Goal: Transaction & Acquisition: Purchase product/service

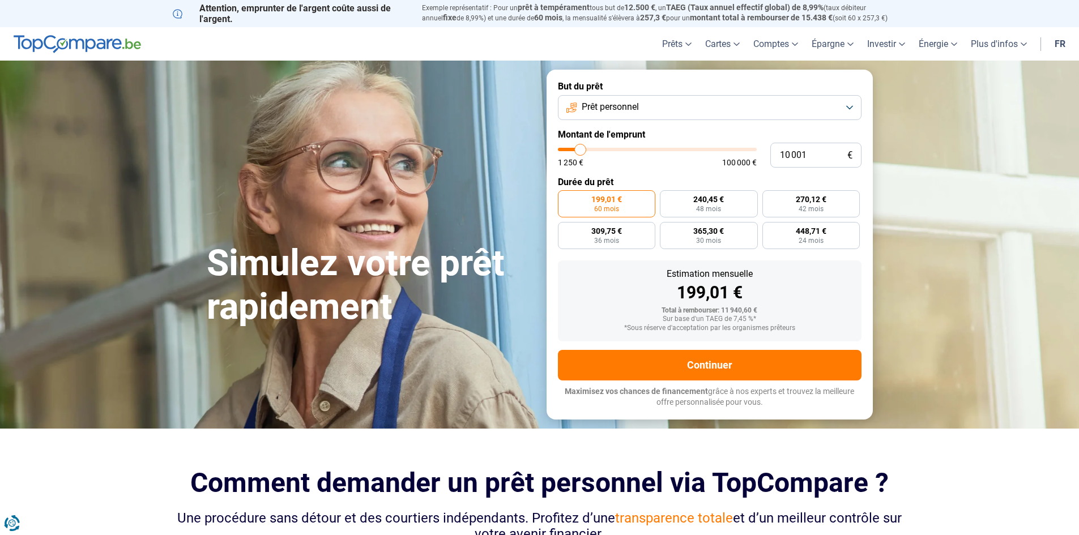
click at [748, 108] on button "Prêt personnel" at bounding box center [709, 107] width 303 height 25
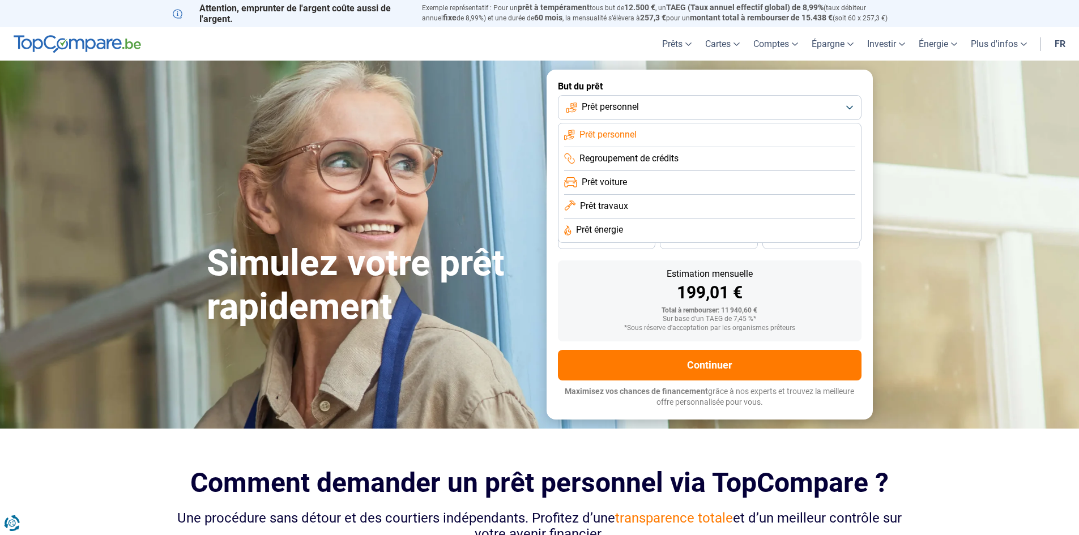
click at [638, 209] on li "Prêt travaux" at bounding box center [709, 207] width 291 height 24
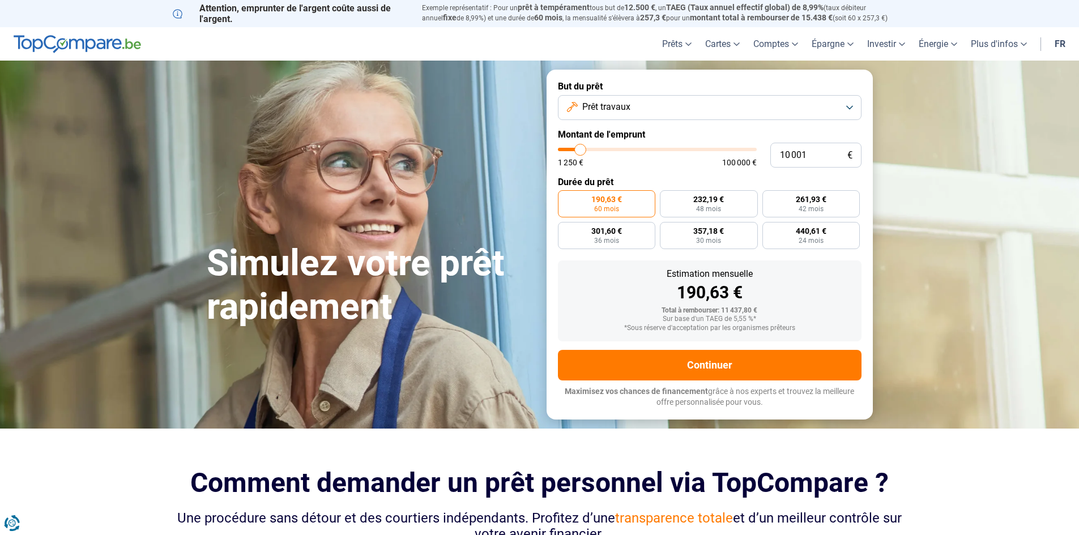
type input "17 500"
type input "17500"
type input "22 750"
type input "22750"
type input "26 500"
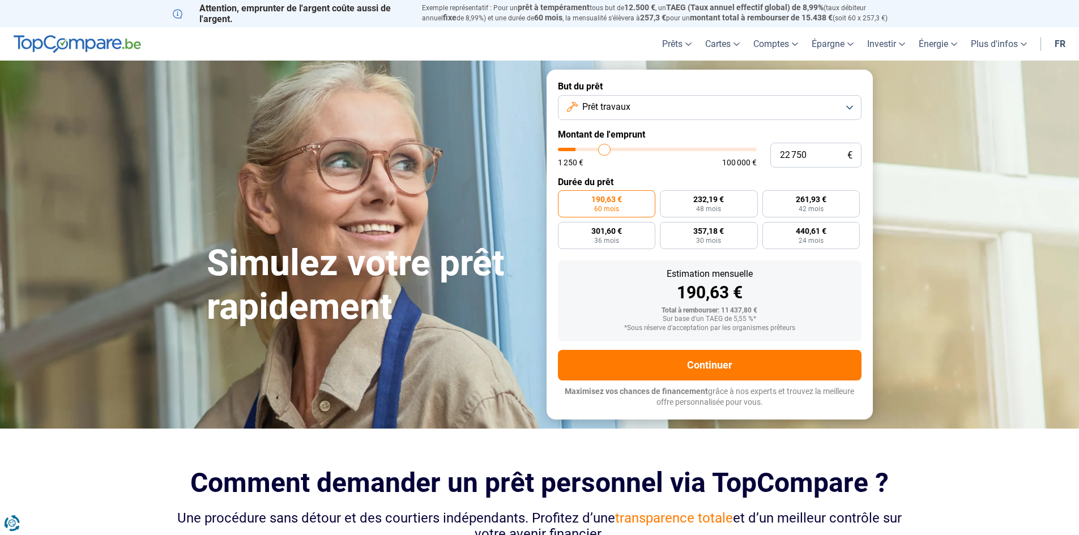
type input "26500"
type input "28 250"
type input "28250"
type input "29 500"
type input "29500"
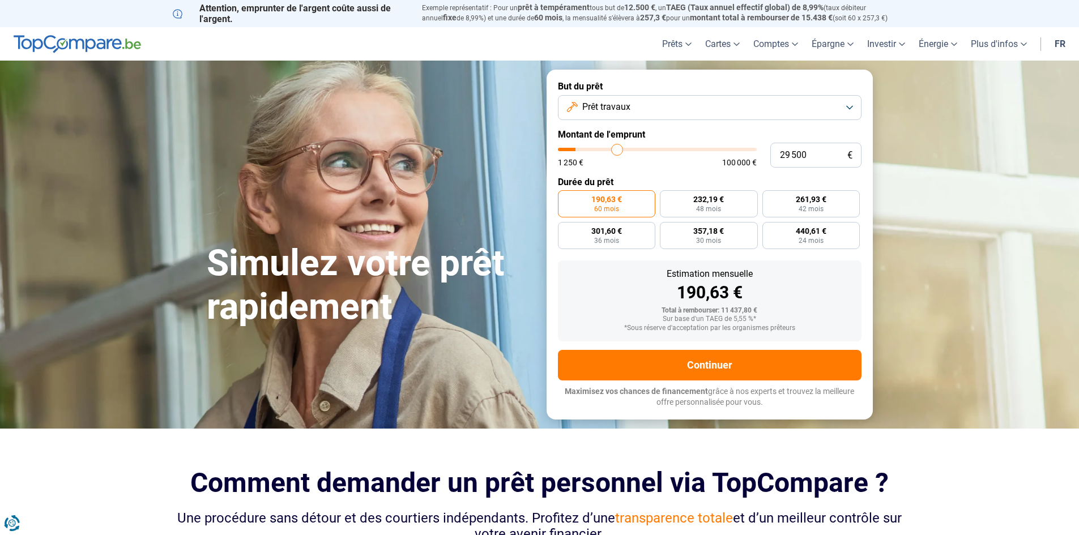
type input "30 500"
type input "30500"
type input "30 750"
type input "30750"
type input "31 000"
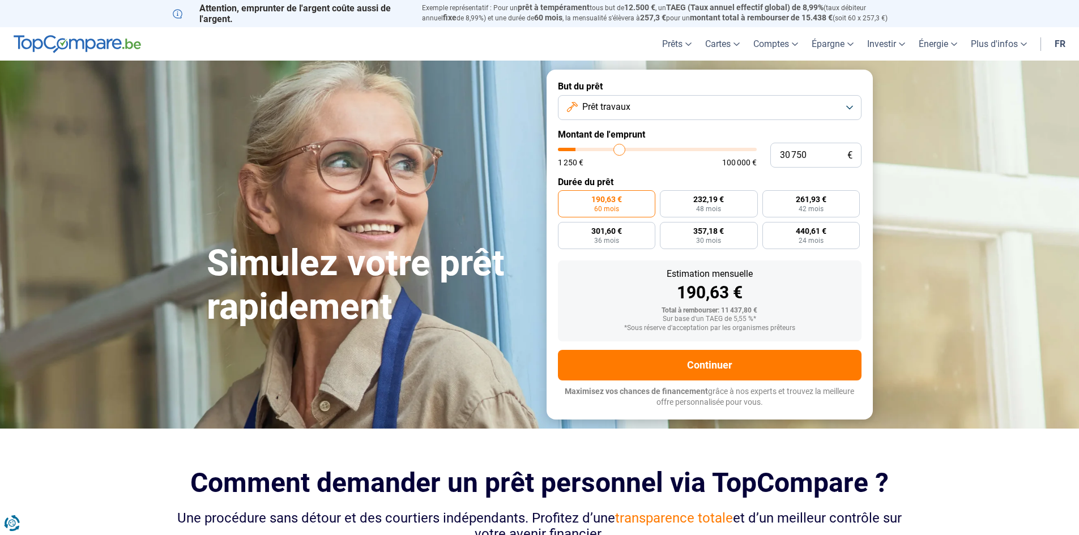
type input "31000"
type input "31 250"
type input "31250"
type input "31 750"
drag, startPoint x: 581, startPoint y: 151, endPoint x: 621, endPoint y: 147, distance: 39.8
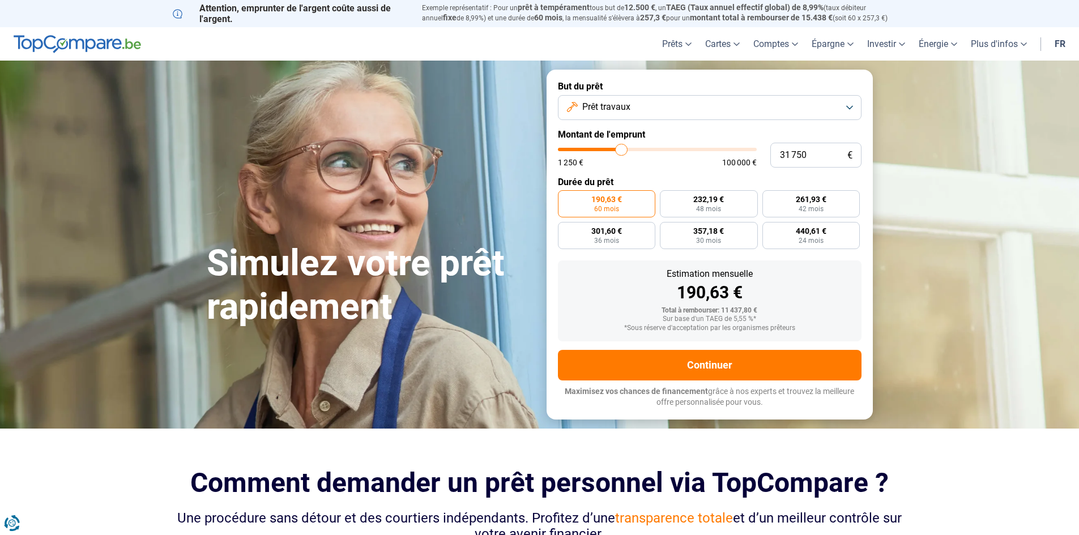
type input "31750"
click at [621, 148] on input "range" at bounding box center [657, 149] width 199 height 3
radio input "false"
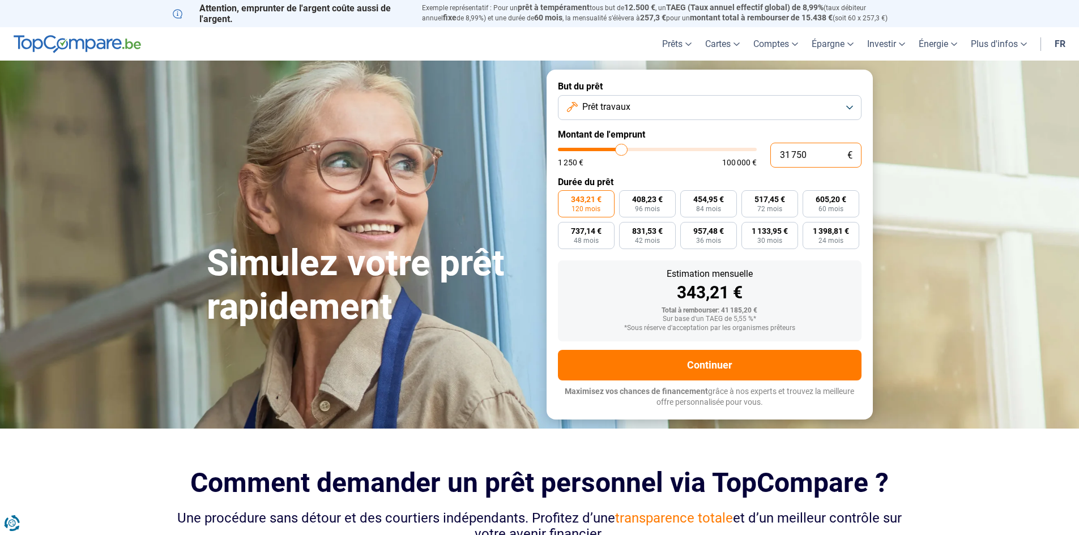
click at [820, 157] on input "31 750" at bounding box center [815, 155] width 91 height 25
type input "2"
type input "1250"
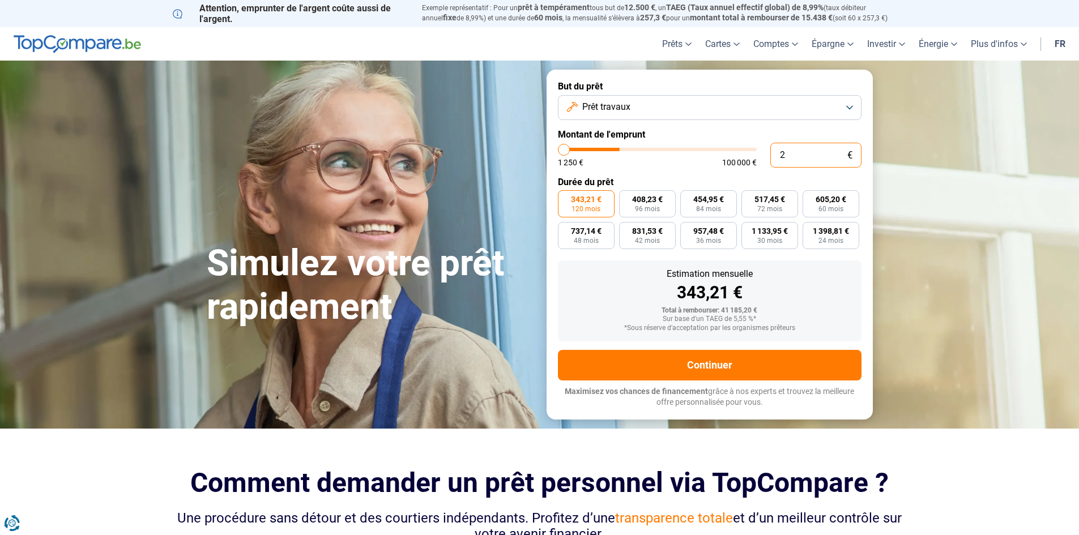
type input "25"
type input "1250"
type input "250"
type input "1250"
type input "2 500"
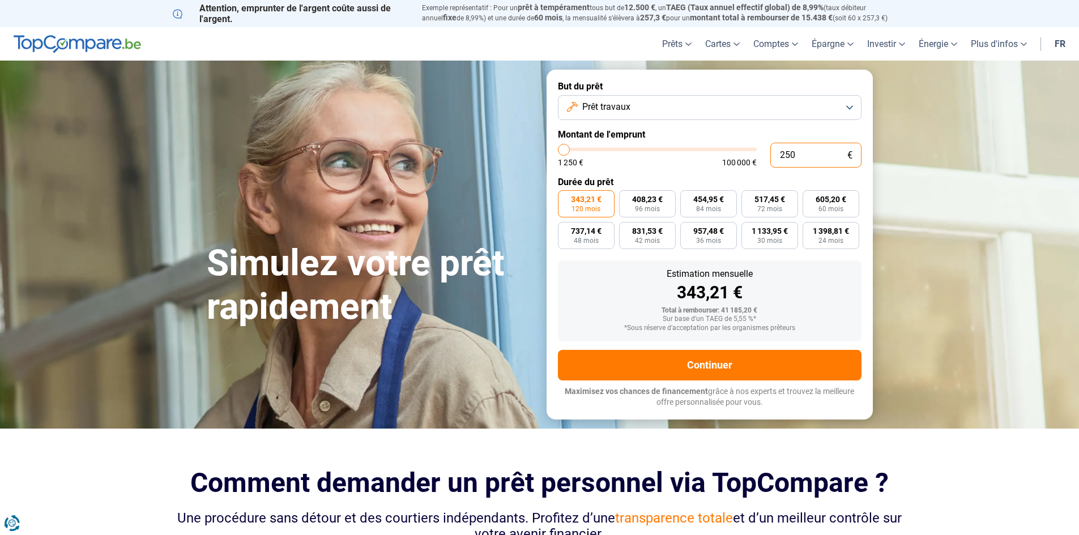
type input "2500"
type input "25 000"
type input "25000"
type input "25 000"
click at [823, 275] on div "Estimation mensuelle" at bounding box center [709, 274] width 285 height 9
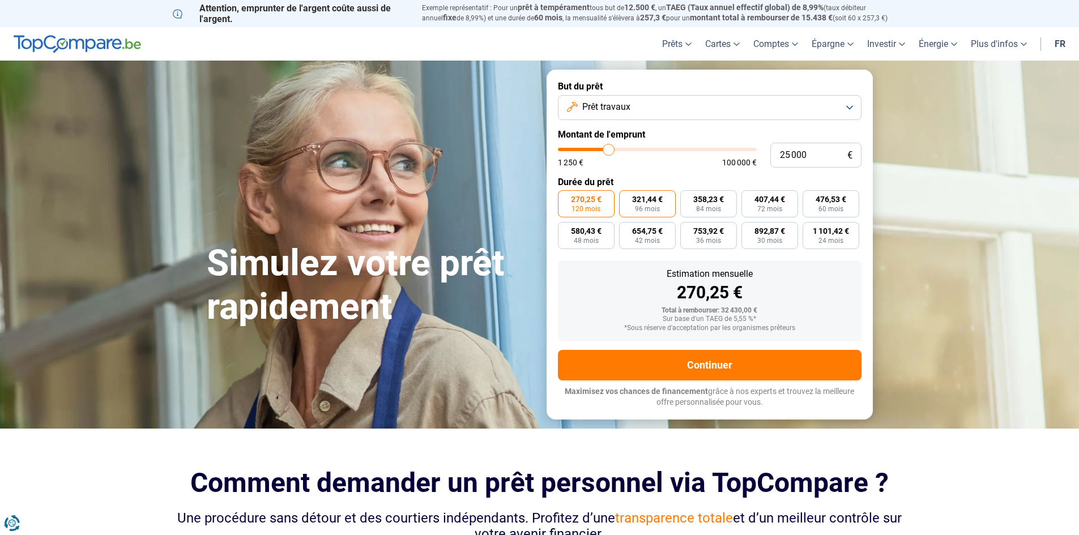
click at [642, 199] on span "321,44 €" at bounding box center [647, 199] width 31 height 8
click at [626, 198] on input "321,44 € 96 mois" at bounding box center [622, 193] width 7 height 7
radio input "true"
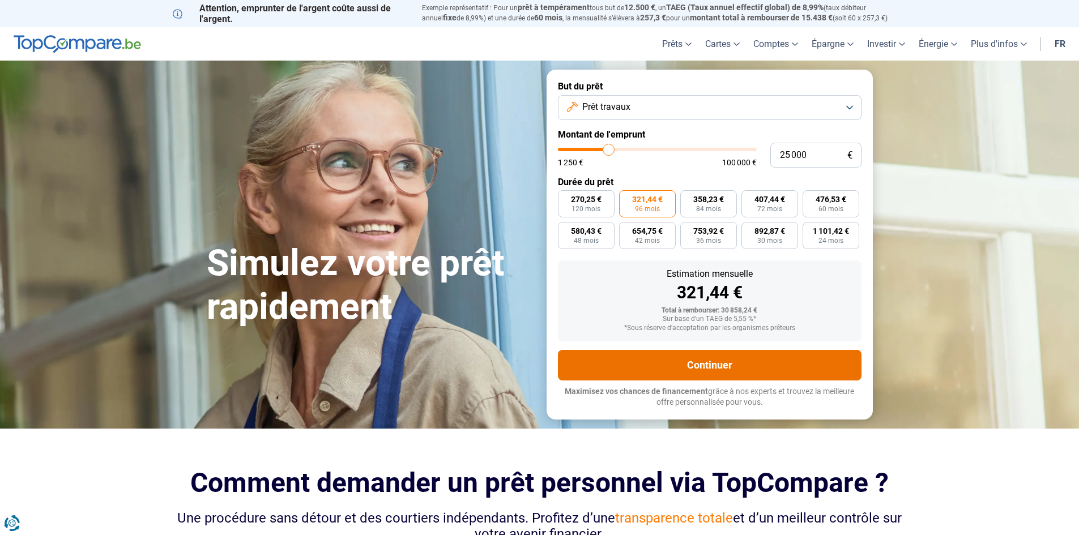
click at [713, 358] on button "Continuer" at bounding box center [709, 365] width 303 height 31
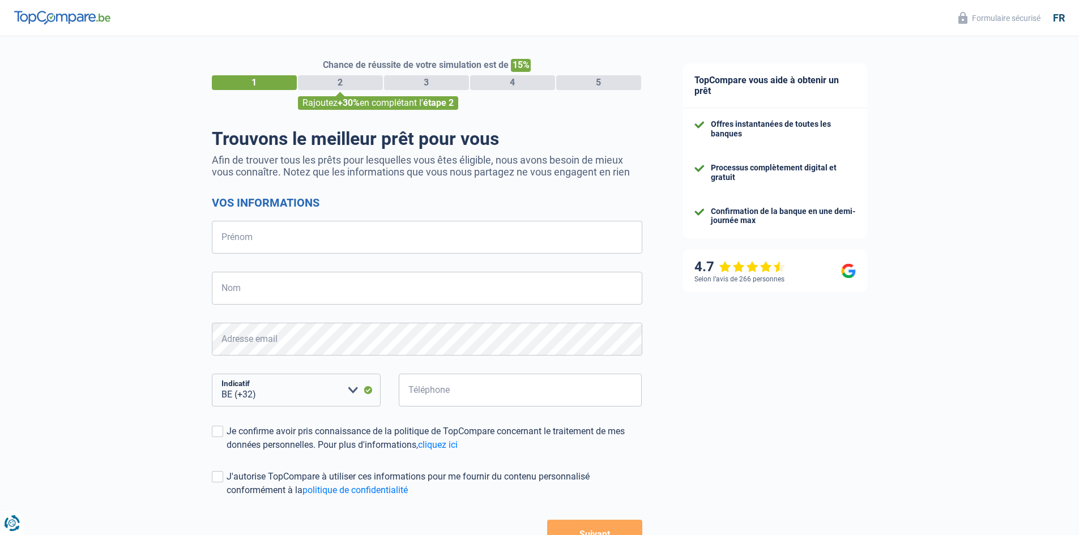
select select "32"
click at [510, 246] on input "Prénom" at bounding box center [427, 237] width 430 height 33
type input "Victor"
type input "Kozhevnikov"
type input "497752637"
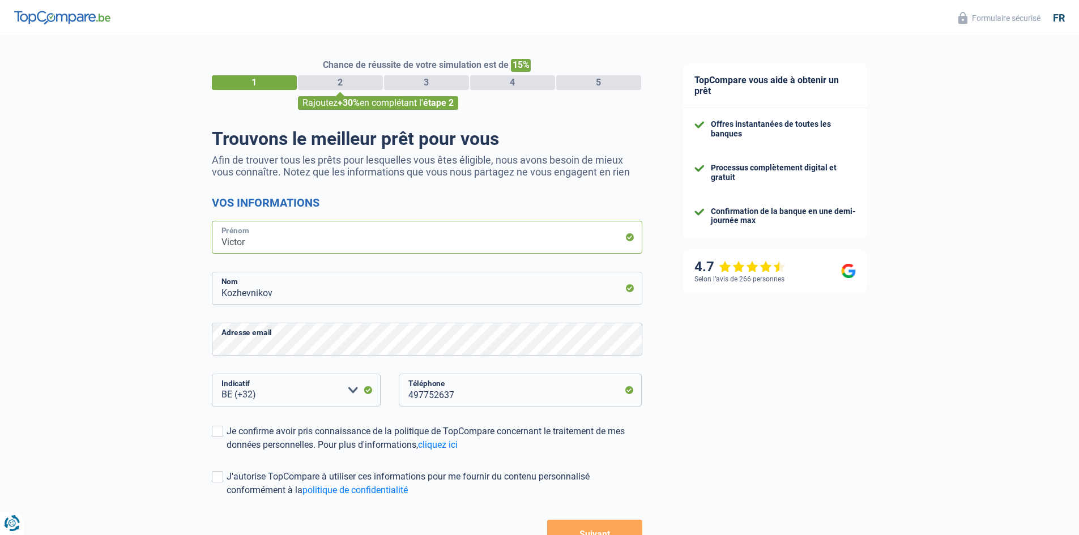
scroll to position [80, 0]
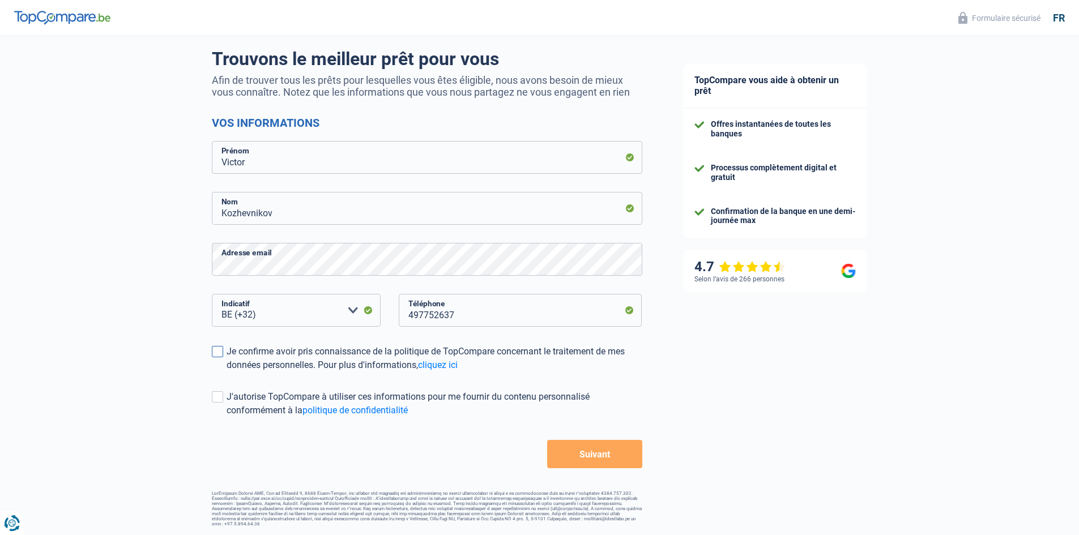
click at [216, 356] on span at bounding box center [217, 351] width 11 height 11
click at [226, 372] on input "Je confirme avoir pris connaissance de la politique de TopCompare concernant le…" at bounding box center [226, 372] width 0 height 0
click at [217, 400] on span at bounding box center [217, 396] width 11 height 11
click at [226, 417] on input "J'autorise TopCompare à utiliser ces informations pour me fournir du contenu pe…" at bounding box center [226, 417] width 0 height 0
click at [631, 461] on button "Suivant" at bounding box center [594, 454] width 95 height 28
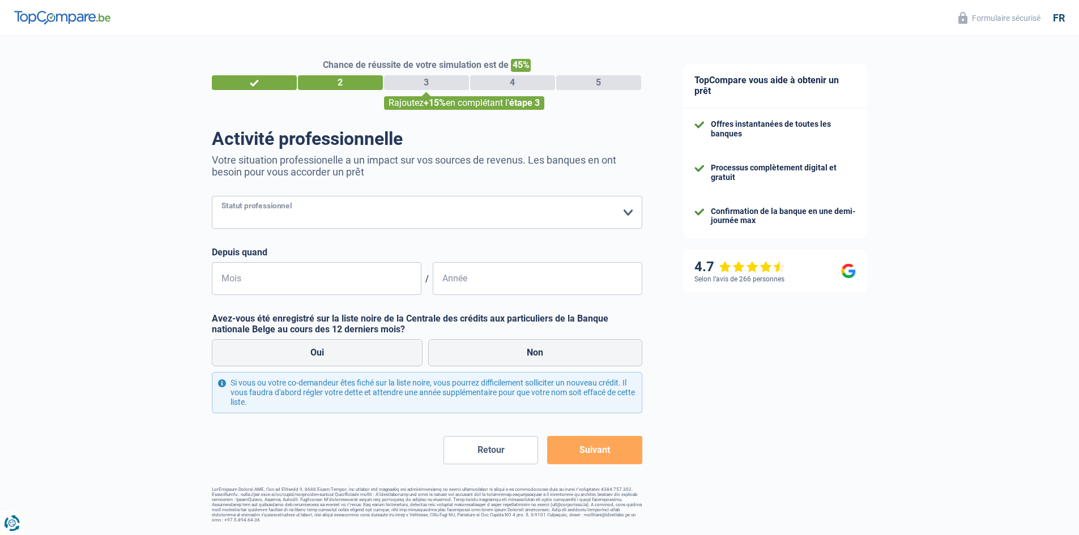
click at [445, 210] on select "Ouvrier Employé privé Employé public Invalide Indépendant Pensionné Chômeur Mut…" at bounding box center [427, 212] width 430 height 33
select select "privateEmployee"
click at [212, 197] on select "Ouvrier Employé privé Employé public Invalide Indépendant Pensionné Chômeur Mut…" at bounding box center [427, 212] width 430 height 33
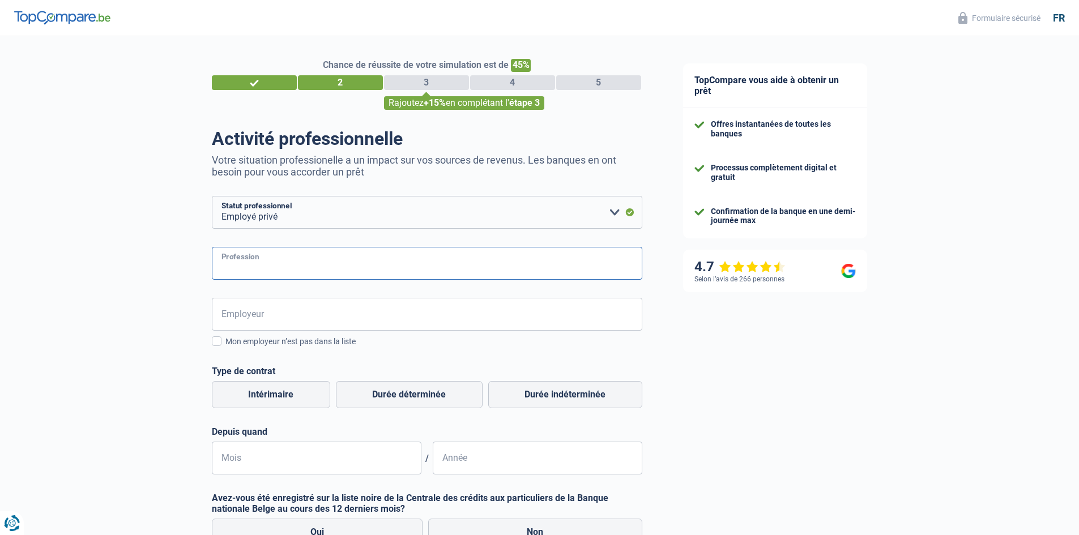
click at [355, 267] on input "Profession" at bounding box center [427, 263] width 430 height 33
type input "Software Engineering"
click at [382, 330] on input "Employeur" at bounding box center [427, 314] width 430 height 33
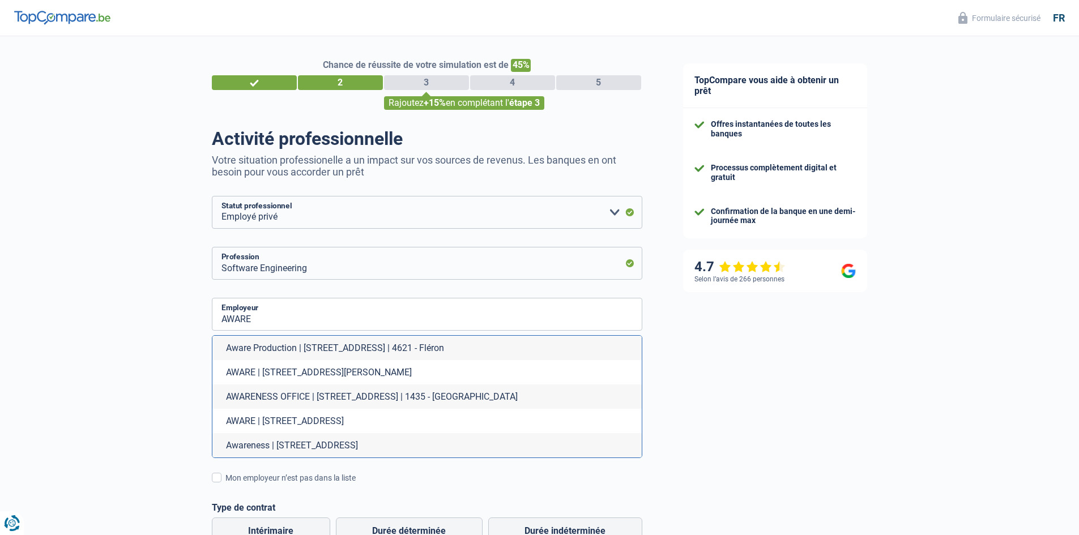
click at [339, 375] on li "AWARE | [STREET_ADDRESS][PERSON_NAME]" at bounding box center [426, 372] width 429 height 24
type input "AWARE | [STREET_ADDRESS][PERSON_NAME]"
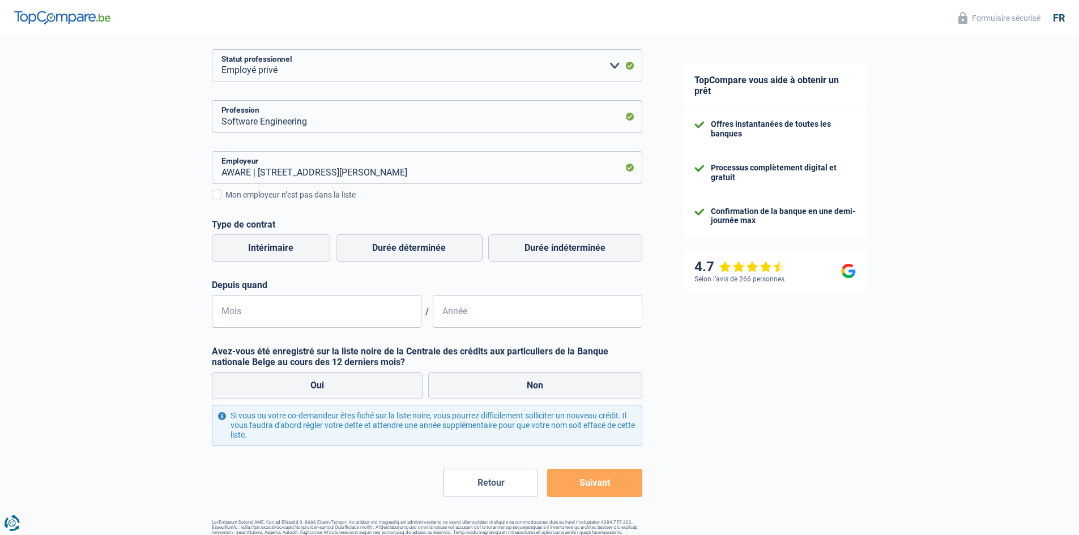
scroll to position [176, 0]
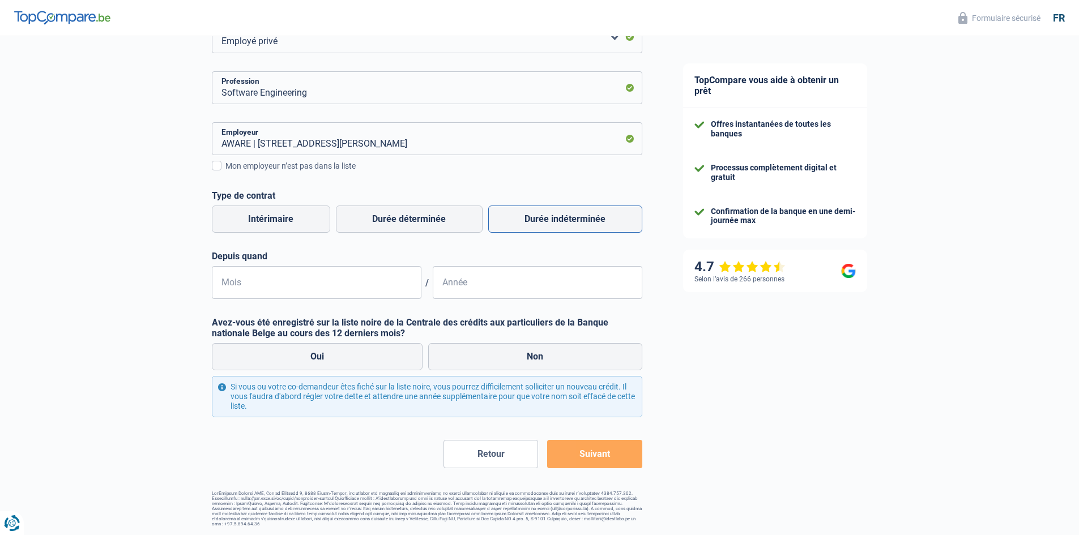
click at [574, 226] on label "Durée indéterminée" at bounding box center [565, 219] width 154 height 27
click at [574, 226] on input "Durée indéterminée" at bounding box center [565, 219] width 154 height 27
radio input "true"
click at [362, 288] on input "Mois" at bounding box center [316, 282] width 209 height 33
type input "03"
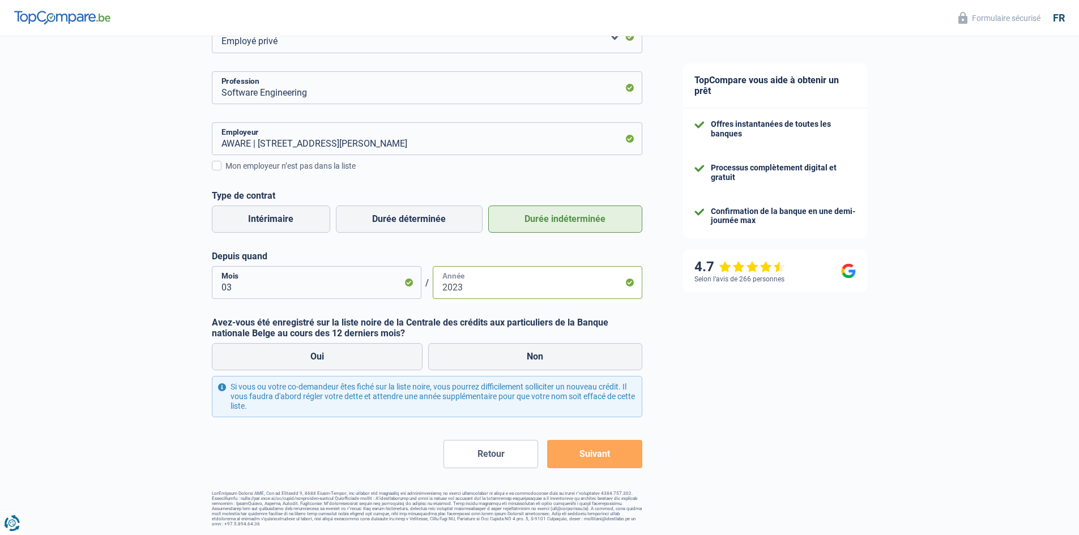
type input "2023"
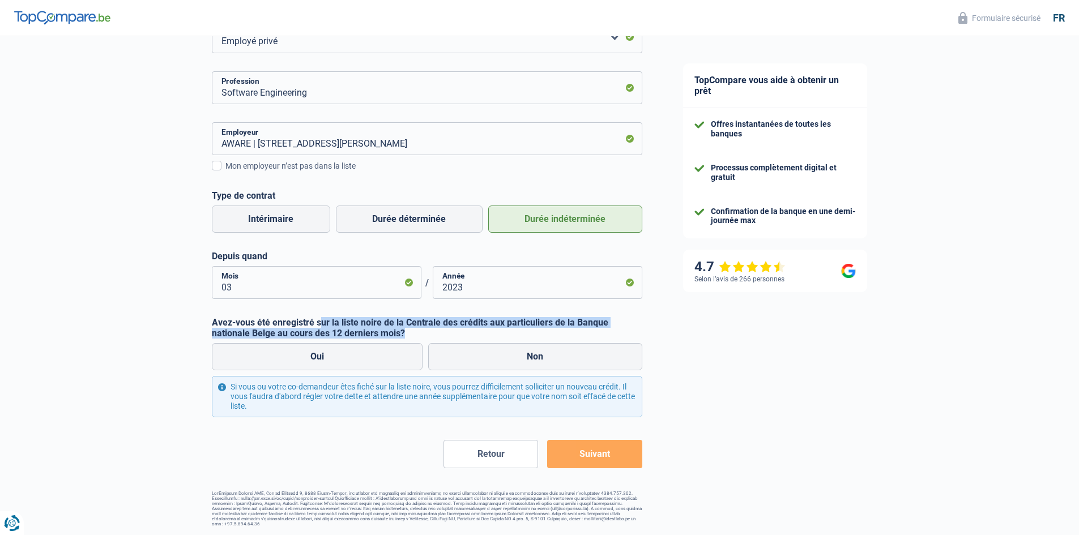
drag, startPoint x: 413, startPoint y: 333, endPoint x: 321, endPoint y: 324, distance: 92.8
click at [321, 324] on label "Avez-vous été enregistré sur la liste noire de la Centrale des crédits aux part…" at bounding box center [427, 328] width 430 height 22
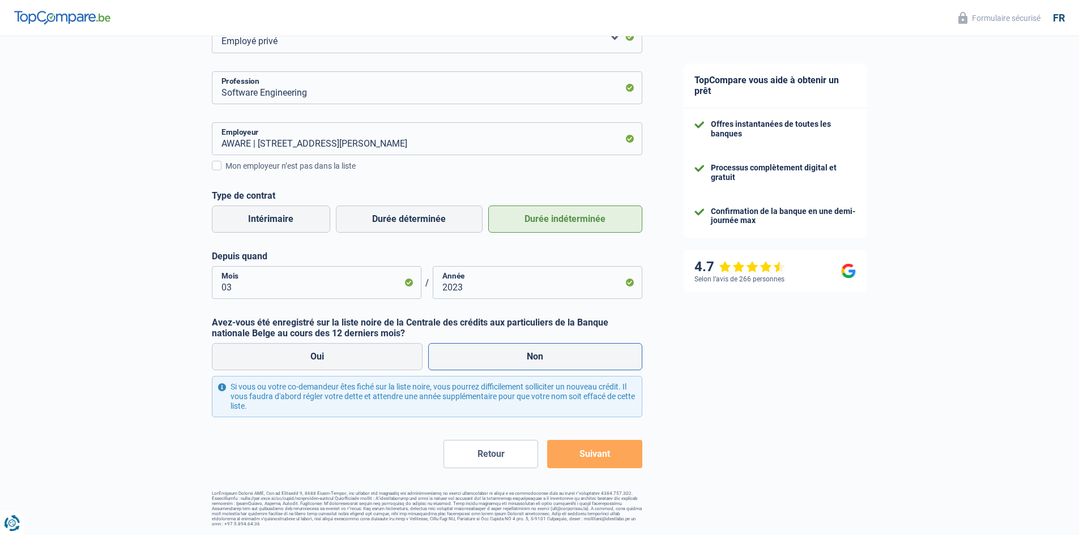
click at [497, 360] on label "Non" at bounding box center [535, 356] width 214 height 27
click at [497, 360] on input "Non" at bounding box center [535, 356] width 214 height 27
radio input "true"
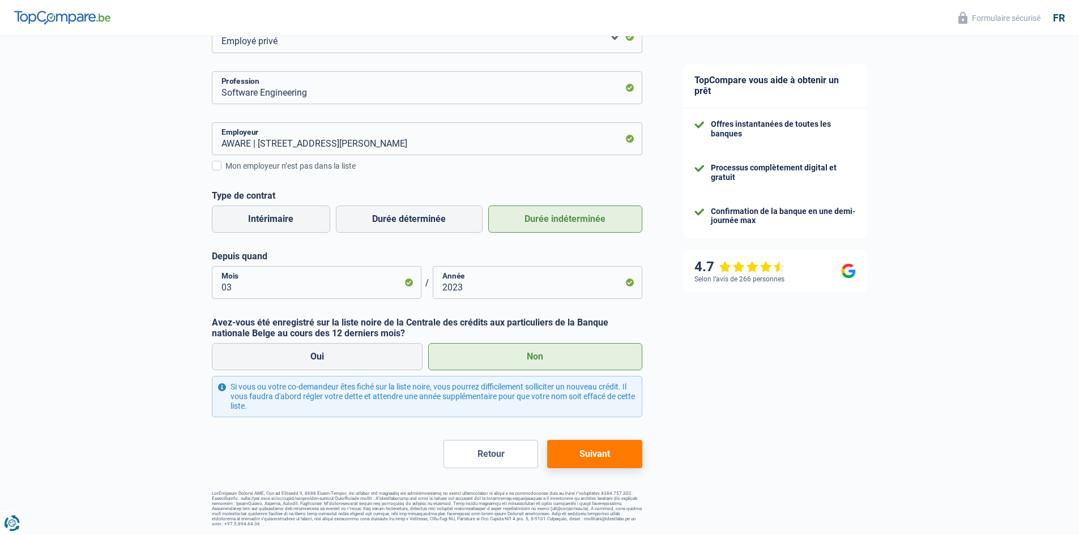
click at [615, 450] on button "Suivant" at bounding box center [594, 454] width 95 height 28
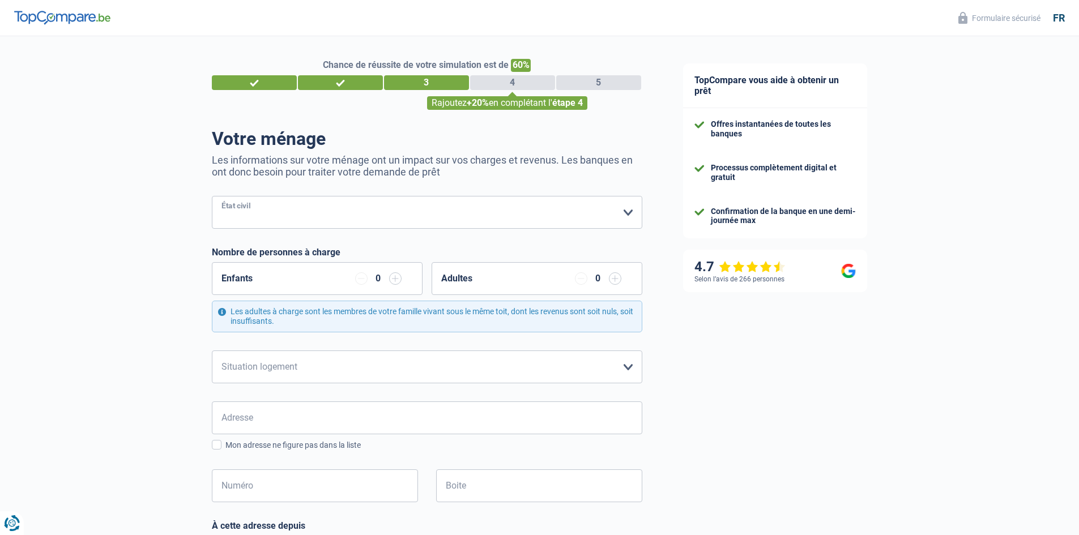
click at [548, 210] on select "[PERSON_NAME](e) Cohabitant(e) légal(e) Divorcé(e) Veuf(ve) Séparé (de fait) Ve…" at bounding box center [427, 212] width 430 height 33
select select "married"
click at [212, 197] on select "[PERSON_NAME](e) Cohabitant(e) légal(e) Divorcé(e) Veuf(ve) Séparé (de fait) Ve…" at bounding box center [427, 212] width 430 height 33
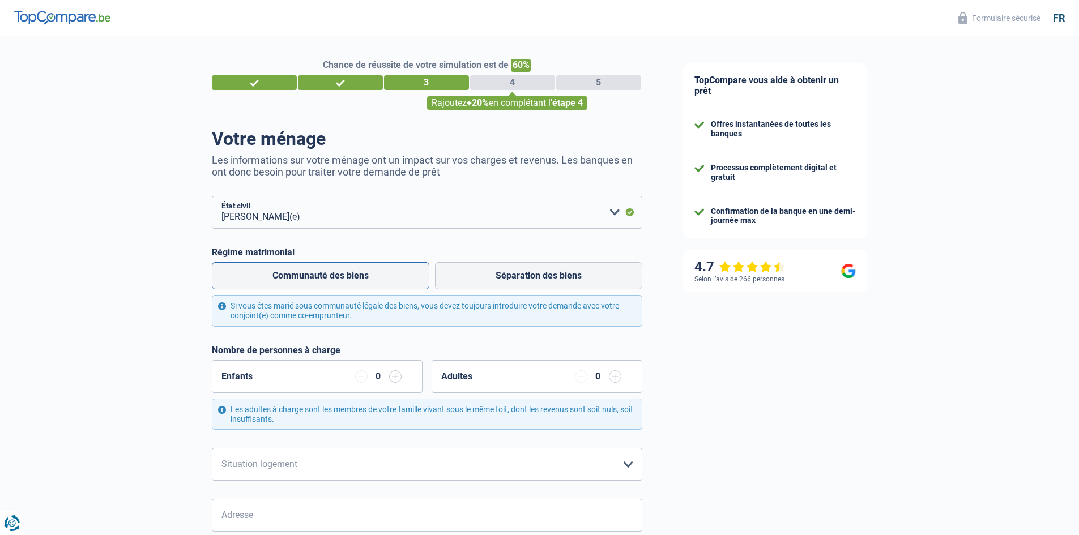
click at [352, 281] on label "Communauté des biens" at bounding box center [320, 275] width 217 height 27
click at [352, 281] on input "Communauté des biens" at bounding box center [320, 275] width 217 height 27
radio input "true"
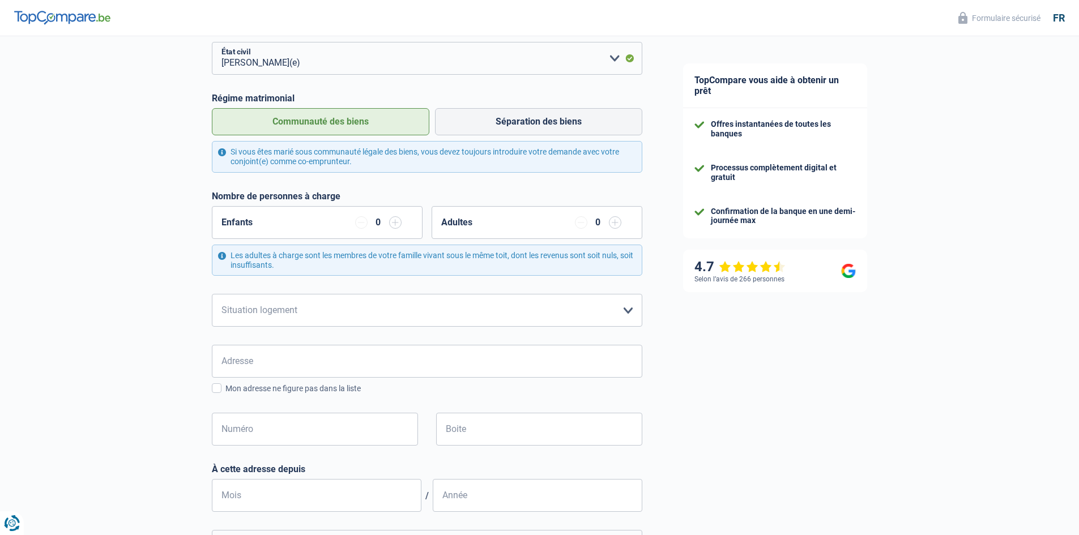
scroll to position [155, 0]
click at [397, 221] on input "button" at bounding box center [395, 222] width 12 height 12
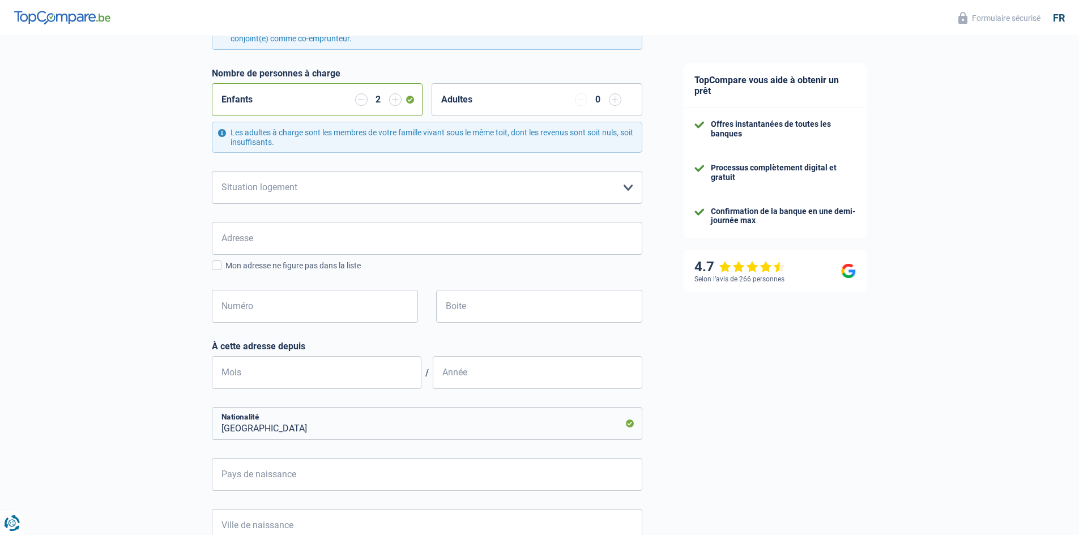
scroll to position [277, 0]
click at [602, 174] on select "Locataire Propriétaire avec prêt hypothécaire Propriétaire sans prêt hypothécai…" at bounding box center [427, 186] width 430 height 33
select select "ownerWithMortgage"
click at [212, 172] on select "Locataire Propriétaire avec prêt hypothécaire Propriétaire sans prêt hypothécai…" at bounding box center [427, 186] width 430 height 33
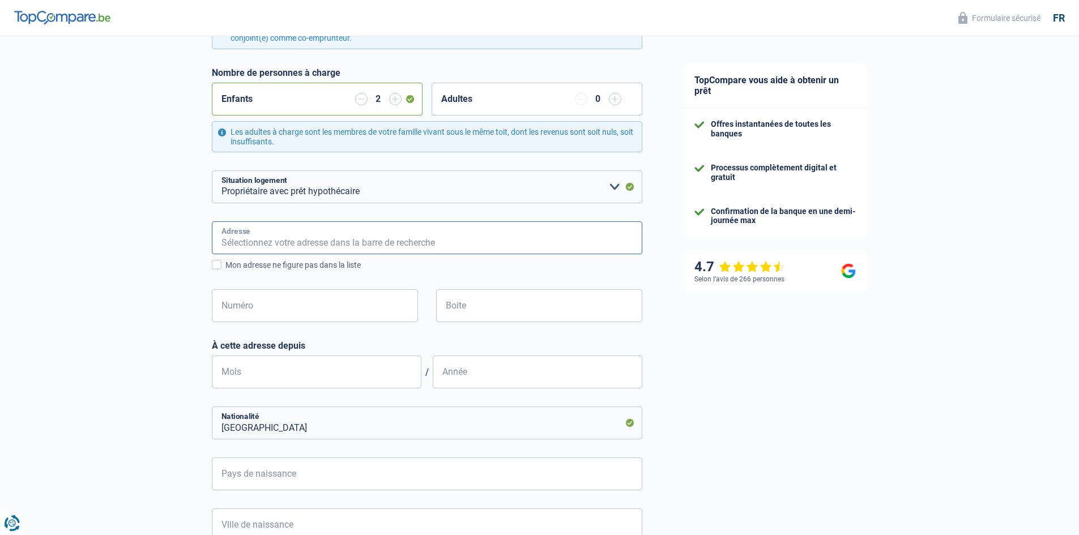
click at [370, 241] on input "Adresse" at bounding box center [427, 237] width 430 height 33
click at [352, 237] on input "Adresse" at bounding box center [427, 237] width 430 height 33
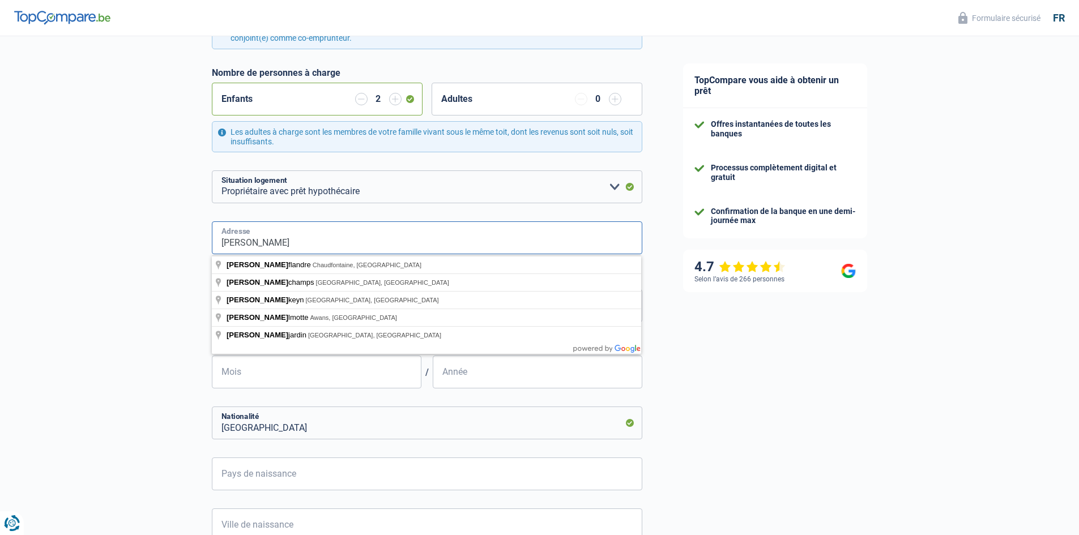
type input "[STREET_ADDRESS][PERSON_NAME]"
type input "[GEOGRAPHIC_DATA]"
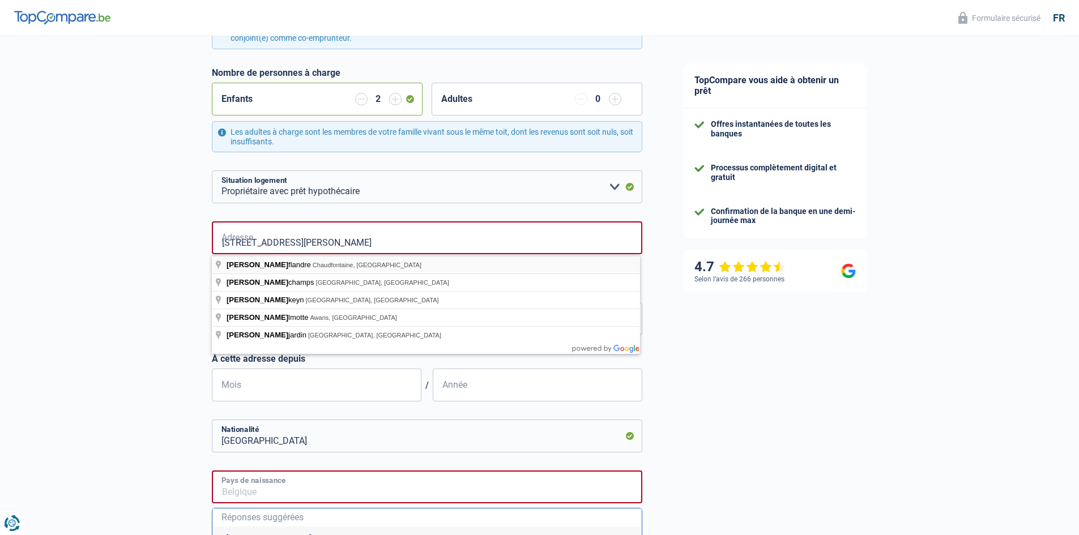
type input "[GEOGRAPHIC_DATA]"
click at [207, 275] on div "Chance de réussite de votre simulation est de 60% 1 2 3 4 5 Rajoutez +20% en co…" at bounding box center [331, 304] width 662 height 1100
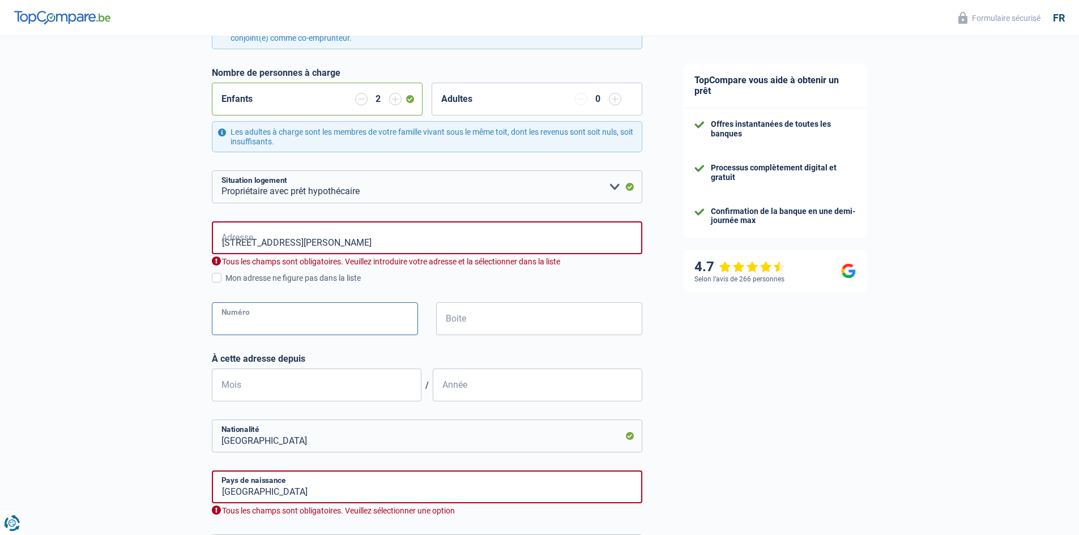
click at [348, 323] on input "Numéro" at bounding box center [315, 318] width 206 height 33
type input "9"
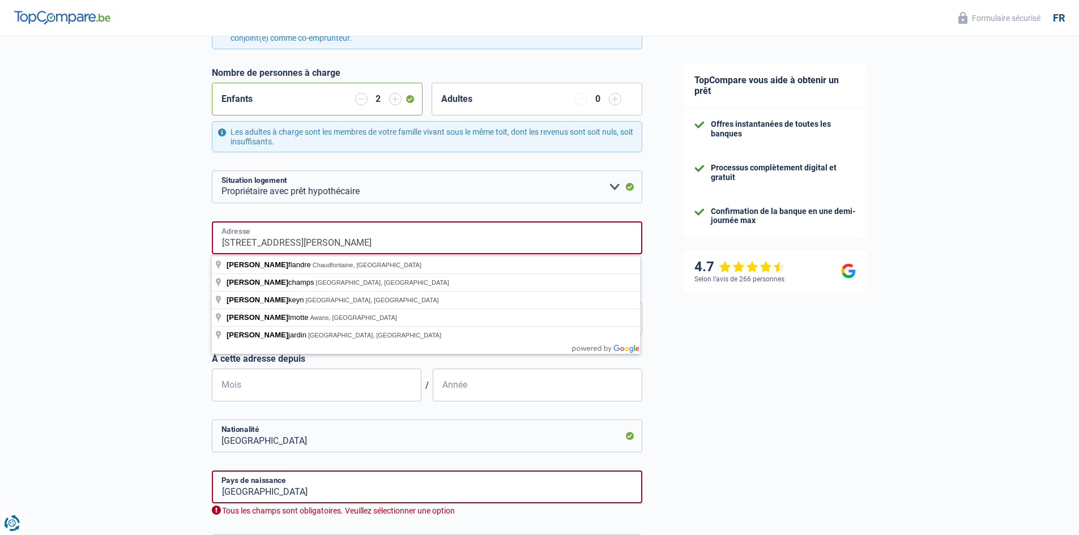
click at [382, 225] on input "[STREET_ADDRESS][PERSON_NAME]" at bounding box center [427, 237] width 430 height 33
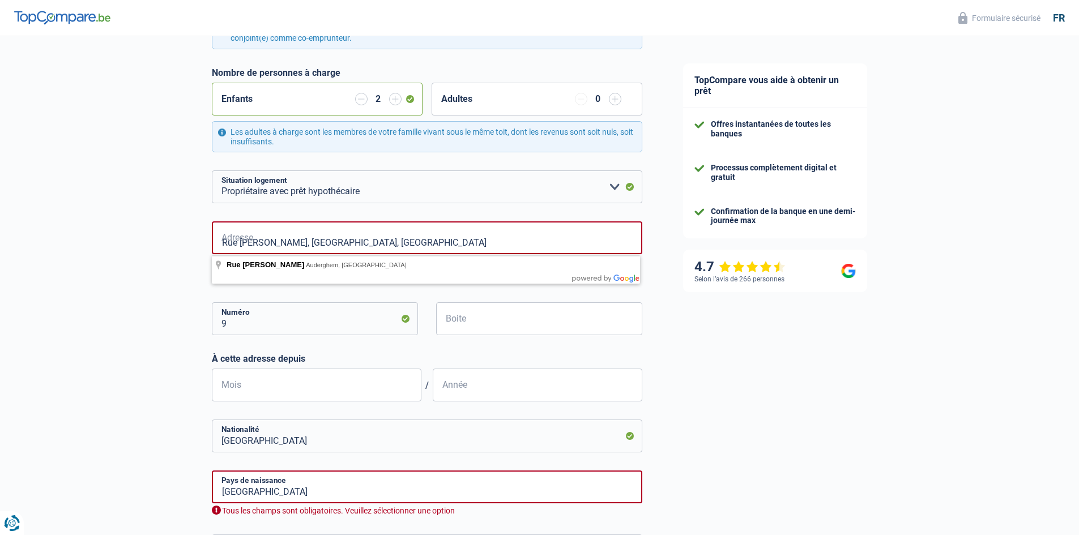
type input "[STREET_ADDRESS][PERSON_NAME]"
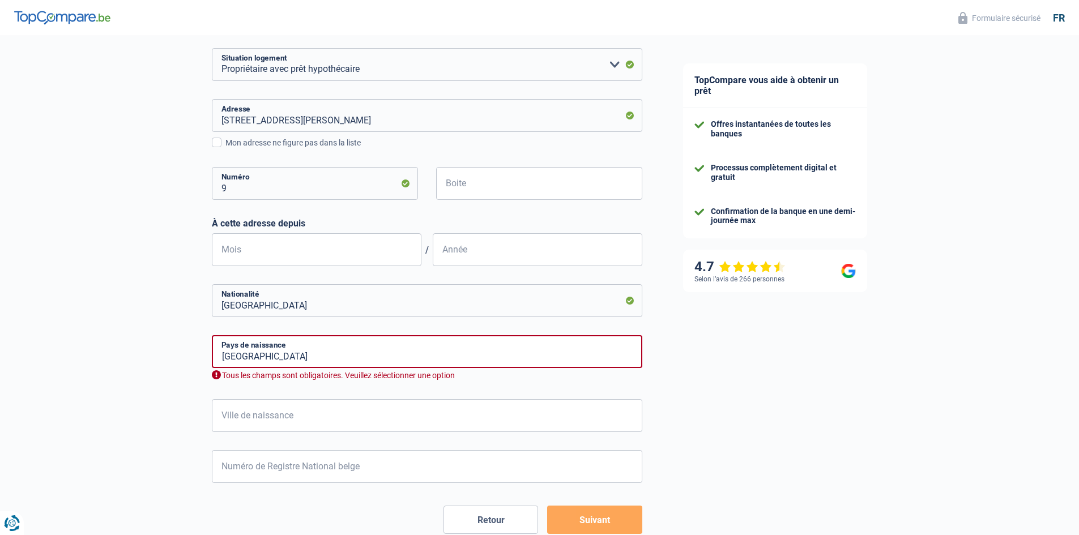
scroll to position [400, 0]
click at [373, 256] on input "Mois" at bounding box center [316, 249] width 209 height 33
click at [290, 249] on input "Mois" at bounding box center [316, 249] width 209 height 33
type input "08"
type input "2025"
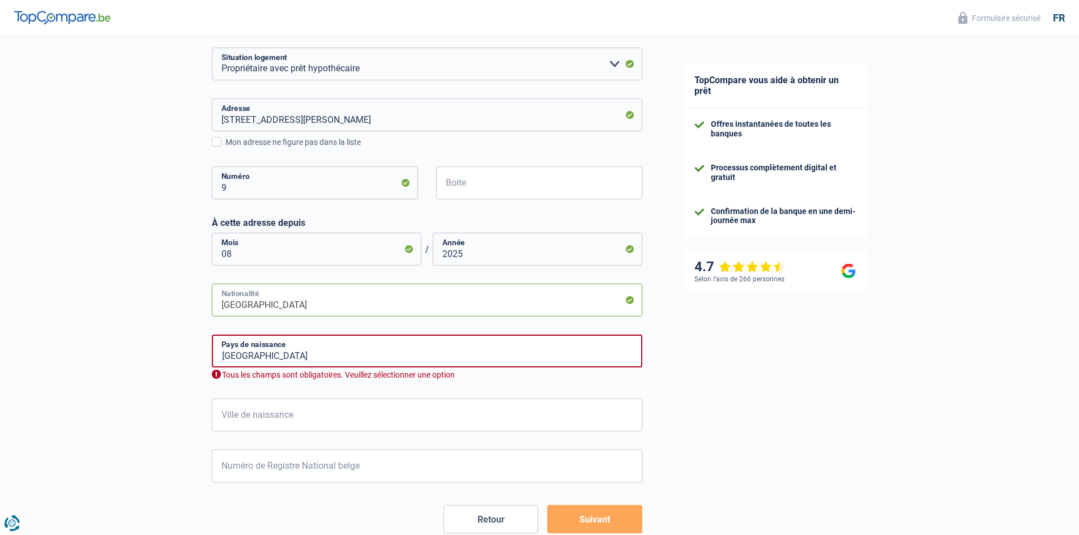
click at [553, 300] on input "[GEOGRAPHIC_DATA]" at bounding box center [427, 300] width 430 height 33
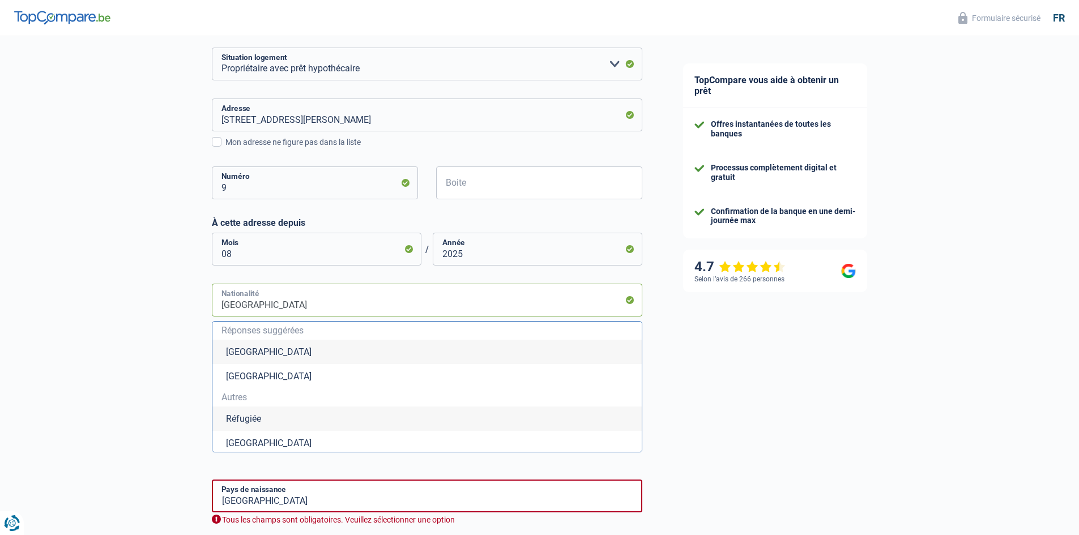
type input "Belgiqu"
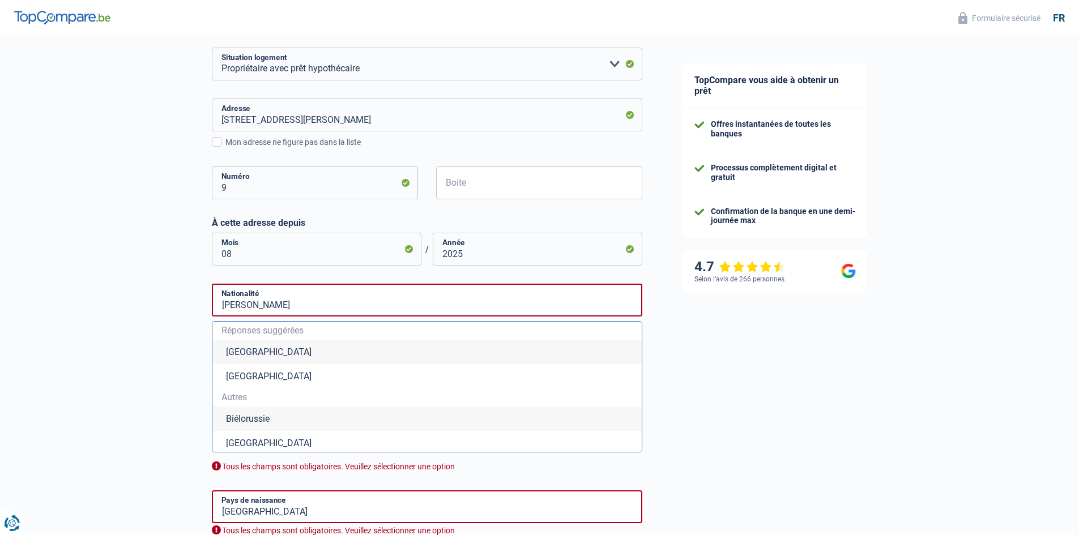
click at [269, 440] on li "[GEOGRAPHIC_DATA]" at bounding box center [426, 443] width 429 height 24
type input "[GEOGRAPHIC_DATA]"
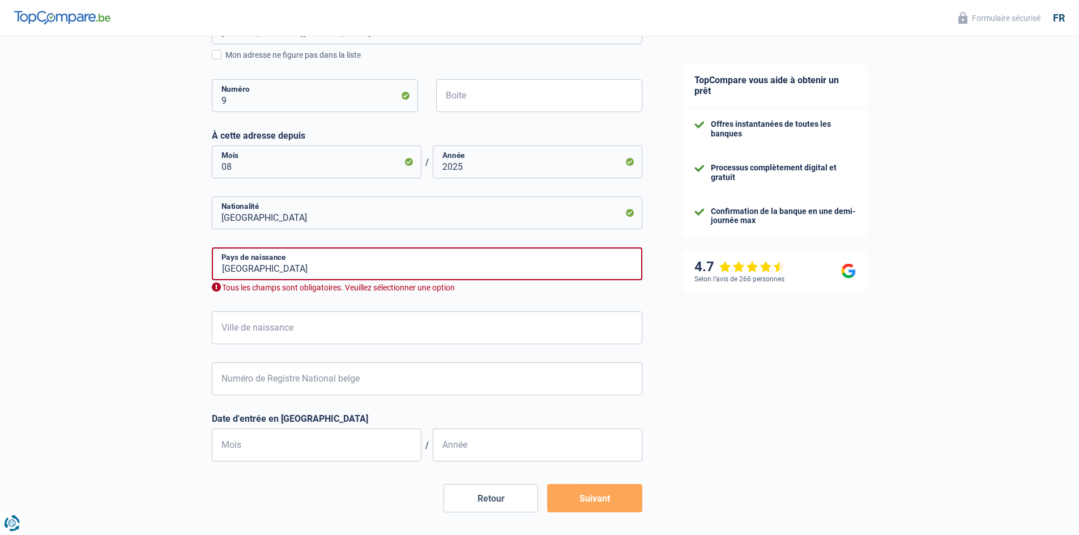
scroll to position [488, 0]
click at [336, 274] on input "[GEOGRAPHIC_DATA]" at bounding box center [427, 263] width 430 height 33
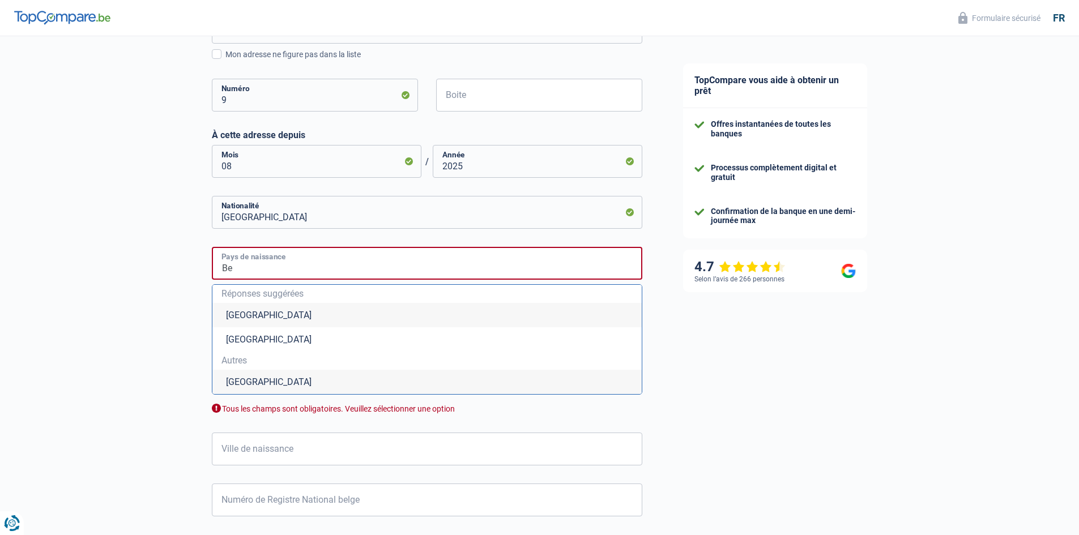
type input "B"
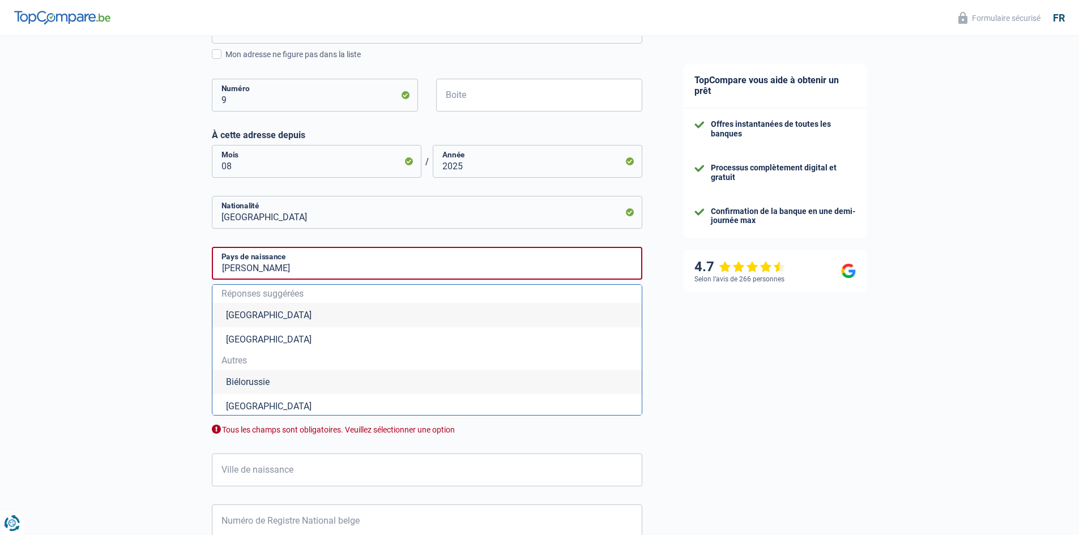
click at [268, 406] on li "[GEOGRAPHIC_DATA]" at bounding box center [426, 406] width 429 height 24
type input "[GEOGRAPHIC_DATA]"
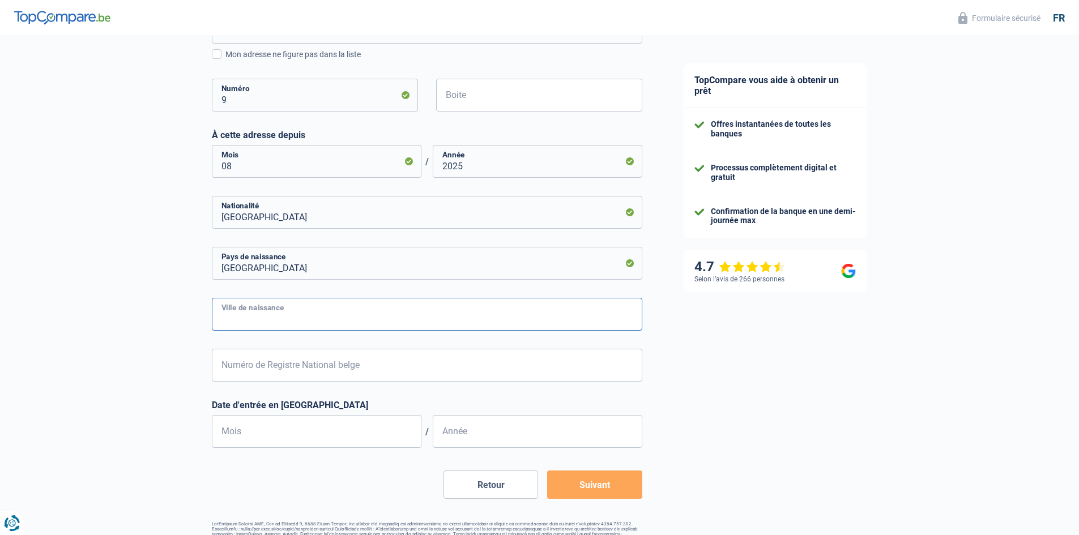
click at [309, 323] on input "Ville de naissance" at bounding box center [427, 314] width 430 height 33
type input "Oufa"
click at [357, 370] on input "Numéro de Registre National belge" at bounding box center [427, 365] width 430 height 33
click at [426, 382] on input "Numéro de Registre National belge" at bounding box center [427, 365] width 430 height 33
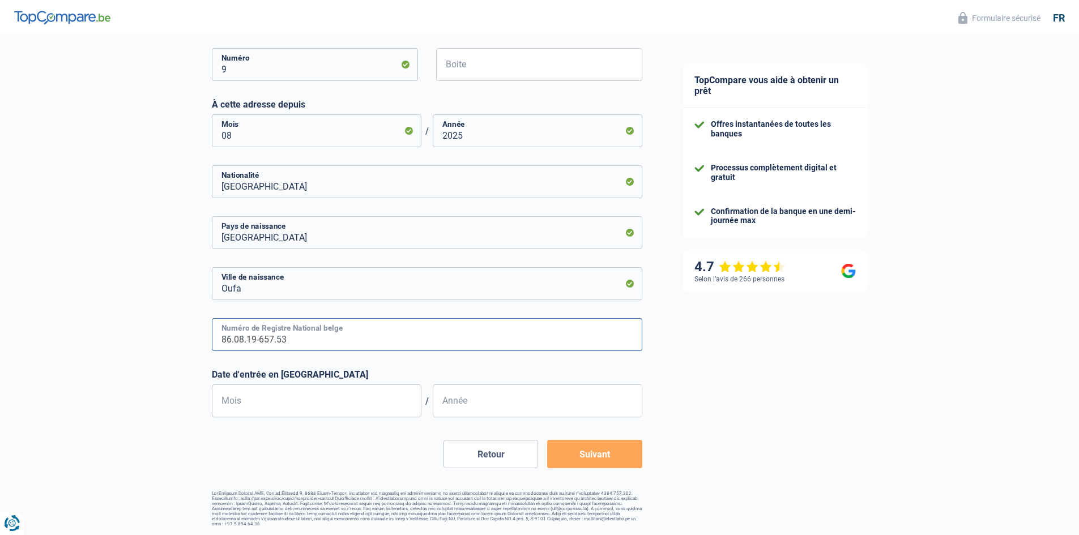
type input "86.08.19-657.53"
click at [299, 400] on input "Mois" at bounding box center [316, 400] width 209 height 33
type input "02"
type input "2021"
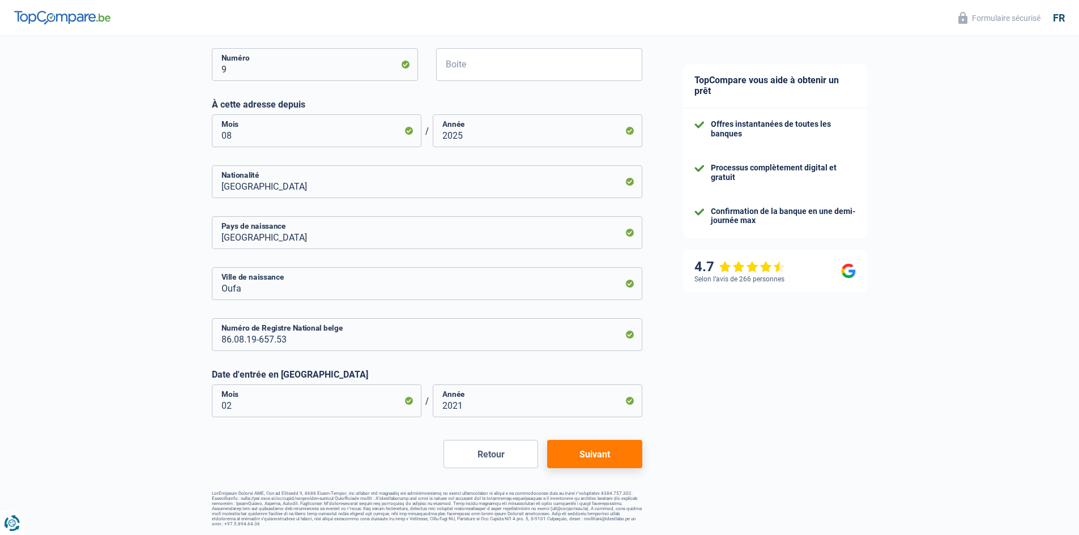
click at [614, 450] on button "Suivant" at bounding box center [594, 454] width 95 height 28
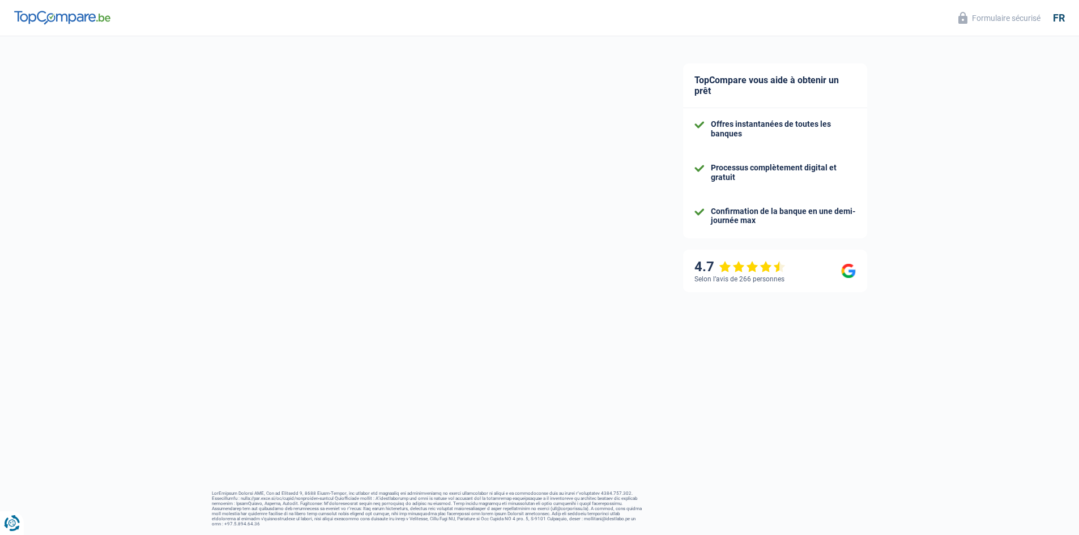
select select "familyAllowances"
select select "netSalary"
select select "mealVouchers"
select select "mortgage"
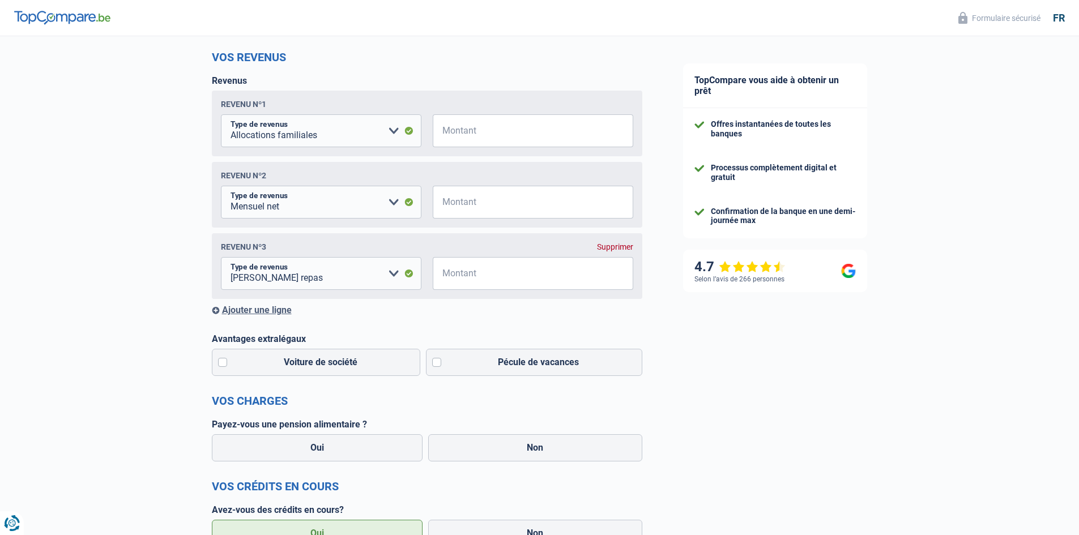
scroll to position [146, 0]
click at [541, 139] on input "Montant" at bounding box center [540, 130] width 186 height 33
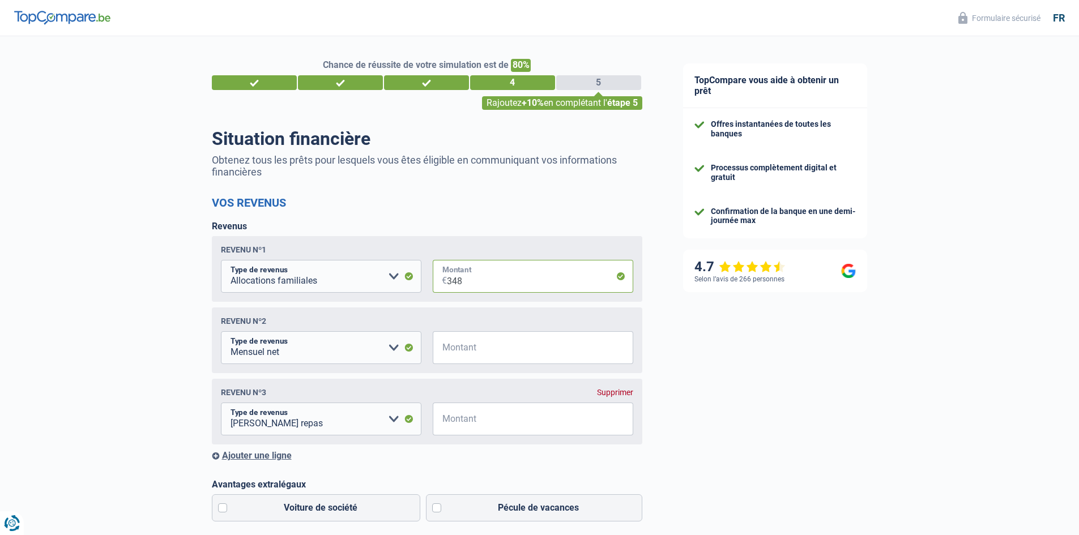
type input "348"
click at [494, 349] on input "Montant" at bounding box center [540, 347] width 186 height 33
type input "4.880"
click at [558, 432] on input "Montant" at bounding box center [540, 419] width 186 height 33
type input "150"
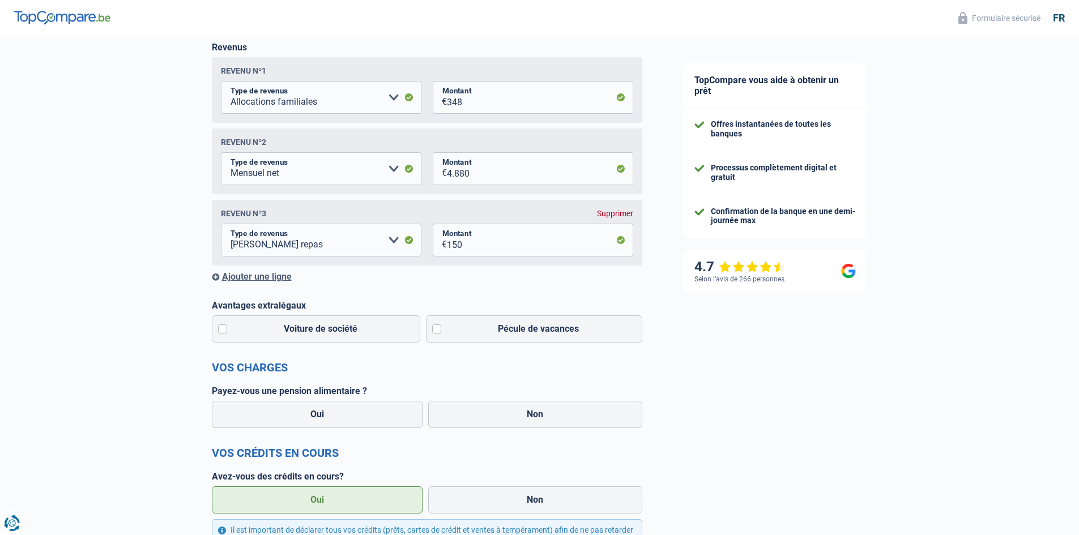
scroll to position [179, 0]
click at [451, 386] on form "Vos revenus Revenus Revenu nº1 Allocation d'handicap Allocations chômage Alloca…" at bounding box center [427, 445] width 430 height 859
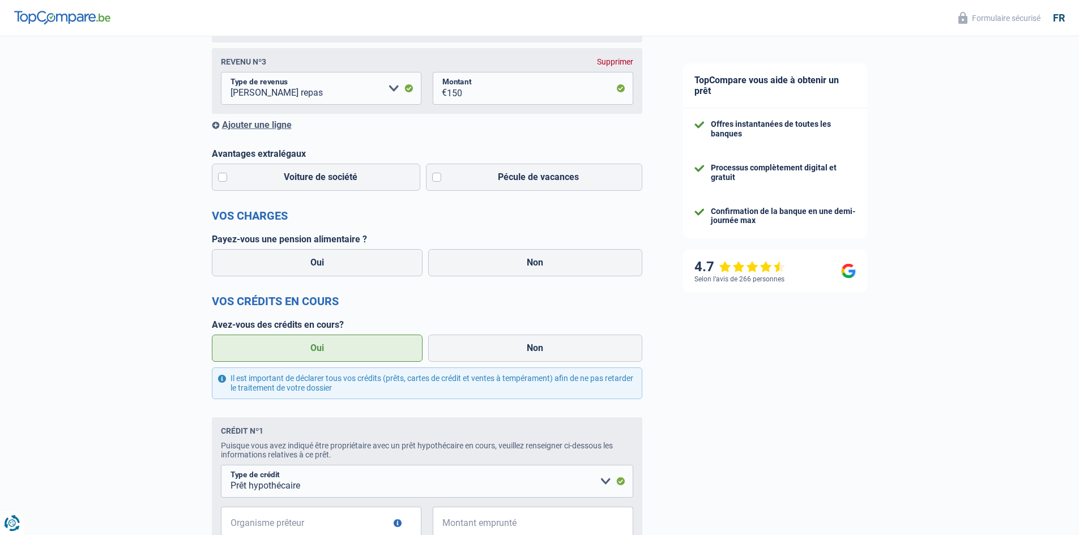
scroll to position [332, 0]
click at [564, 258] on label "Non" at bounding box center [535, 261] width 214 height 27
click at [564, 258] on input "Non" at bounding box center [535, 261] width 214 height 27
radio input "true"
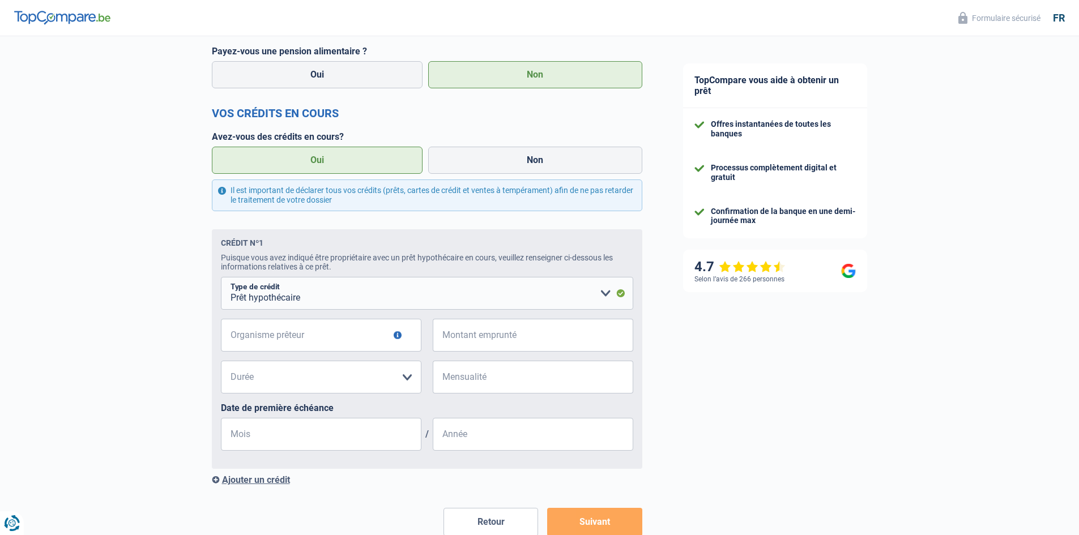
scroll to position [519, 0]
click at [344, 341] on input "Organisme prêteur" at bounding box center [321, 334] width 200 height 33
click at [279, 336] on input "Organisme prêteur" at bounding box center [321, 334] width 200 height 33
type input "Hypostart SA"
click at [509, 351] on input "Montant emprunté" at bounding box center [540, 334] width 186 height 33
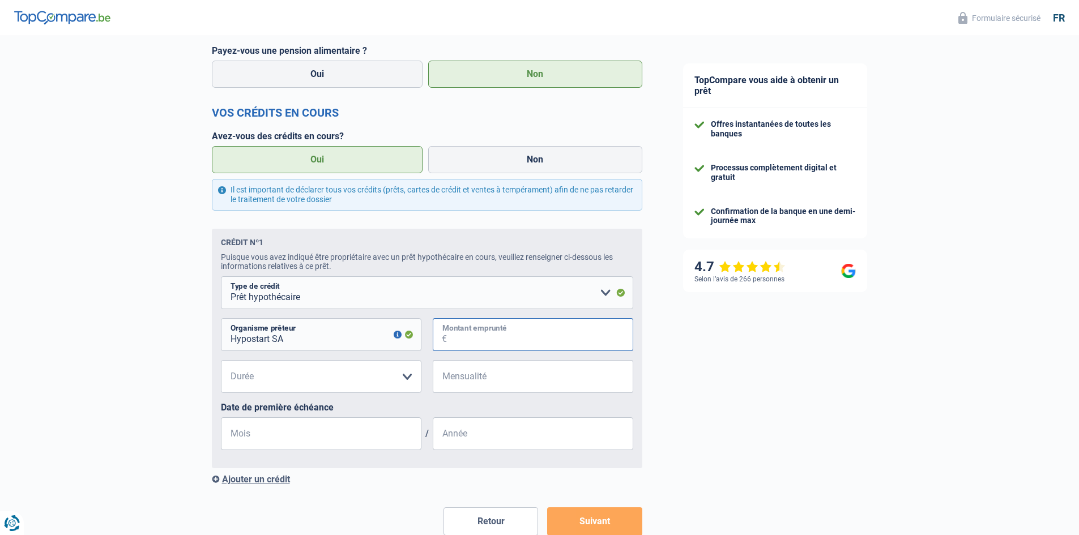
click at [517, 337] on input "Montant emprunté" at bounding box center [540, 334] width 186 height 33
type input "313.000"
click at [397, 384] on select "120 mois 180 mois 240 mois 300 mois 360 mois 420 mois Veuillez sélectionner une…" at bounding box center [321, 376] width 200 height 33
select select "300"
click at [221, 364] on select "120 mois 180 mois 240 mois 300 mois 360 mois 420 mois Veuillez sélectionner une…" at bounding box center [321, 376] width 200 height 33
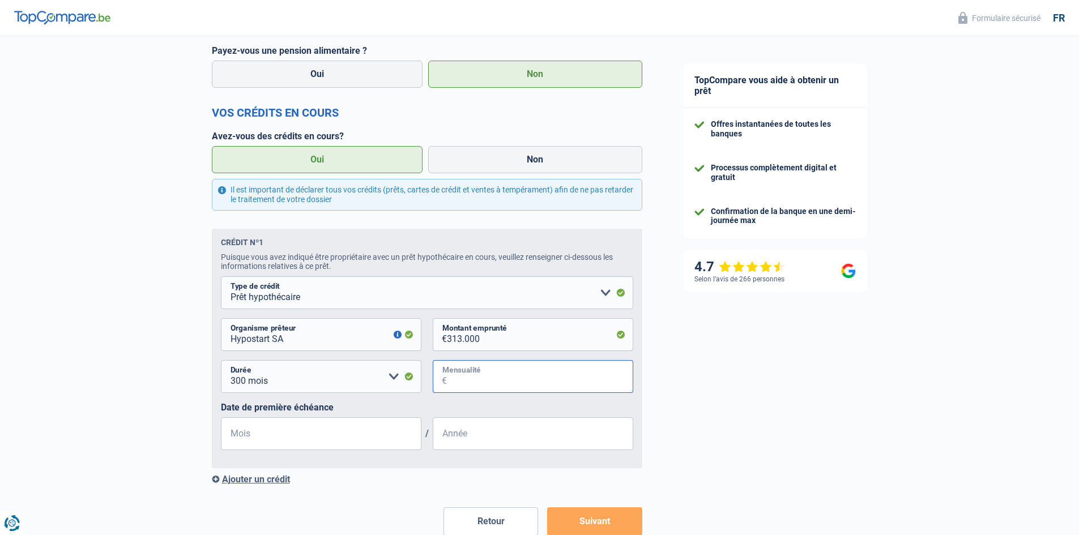
click at [542, 383] on input "Mensualité" at bounding box center [540, 376] width 186 height 33
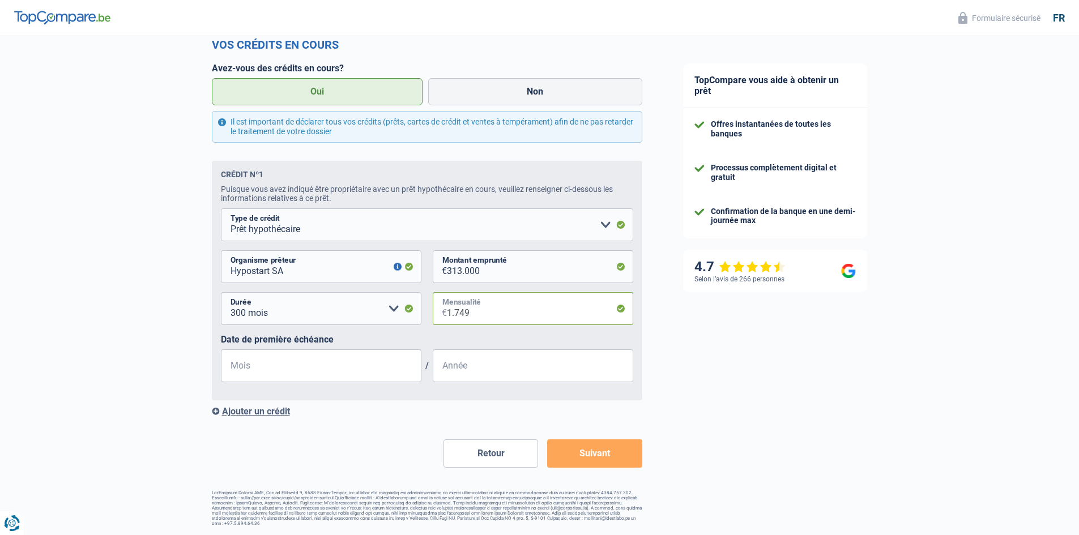
type input "1.749"
click at [374, 384] on fieldset "Carte ou ouverture de crédit Prêt hypothécaire Vente à tempérament Prêt à tempé…" at bounding box center [427, 299] width 412 height 183
click at [341, 367] on input "Mois" at bounding box center [321, 365] width 200 height 33
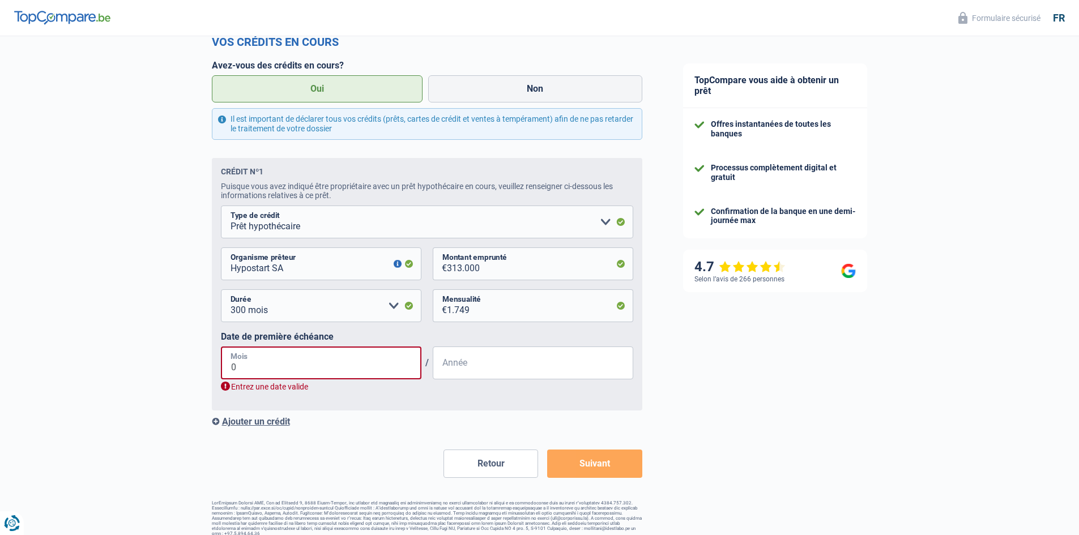
type input "08"
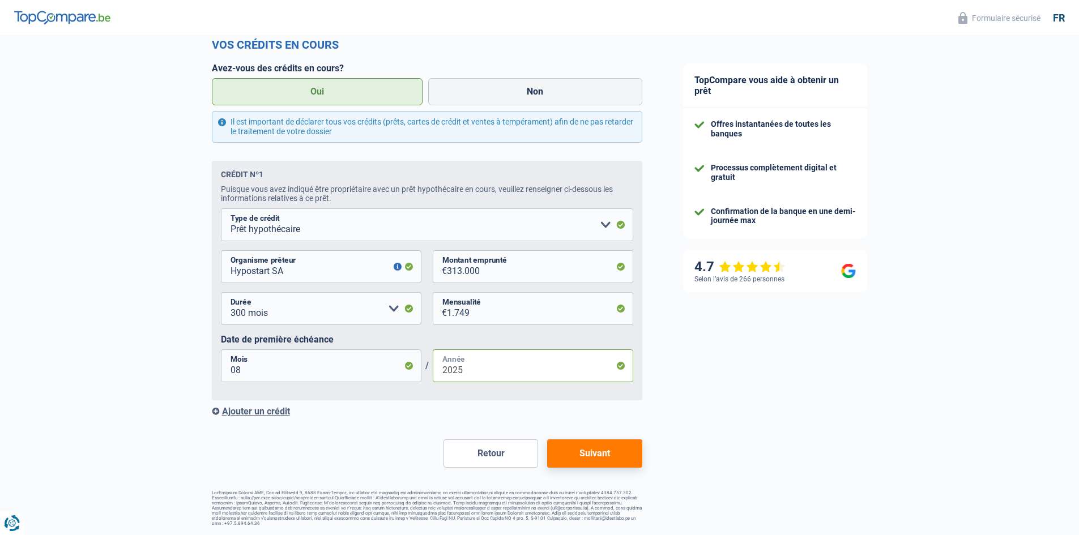
type input "2025"
click at [619, 452] on button "Suivant" at bounding box center [594, 453] width 95 height 28
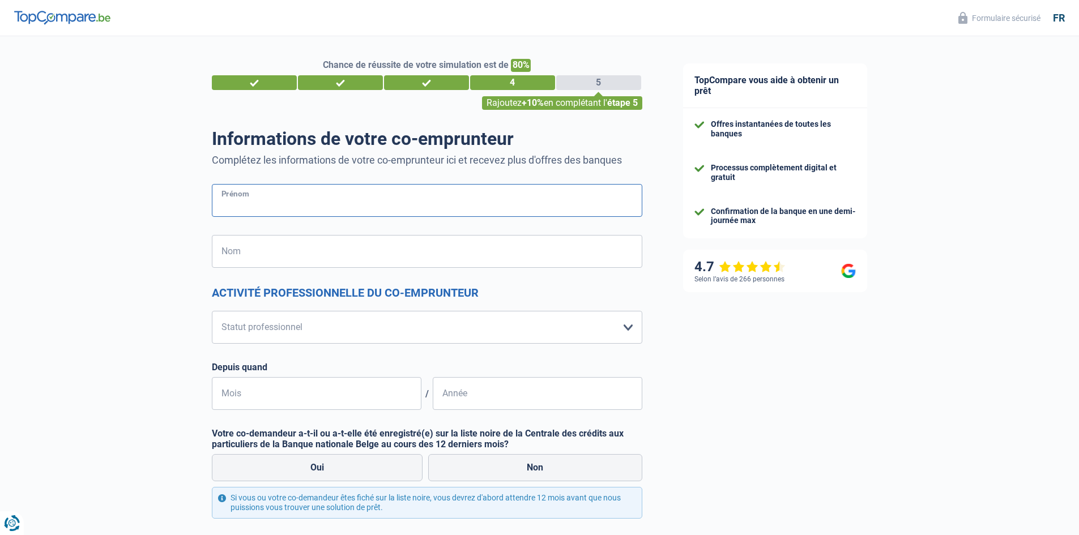
click at [382, 190] on input "Prénom" at bounding box center [427, 200] width 430 height 33
type input "[PERSON_NAME]"
type input "[GEOGRAPHIC_DATA]"
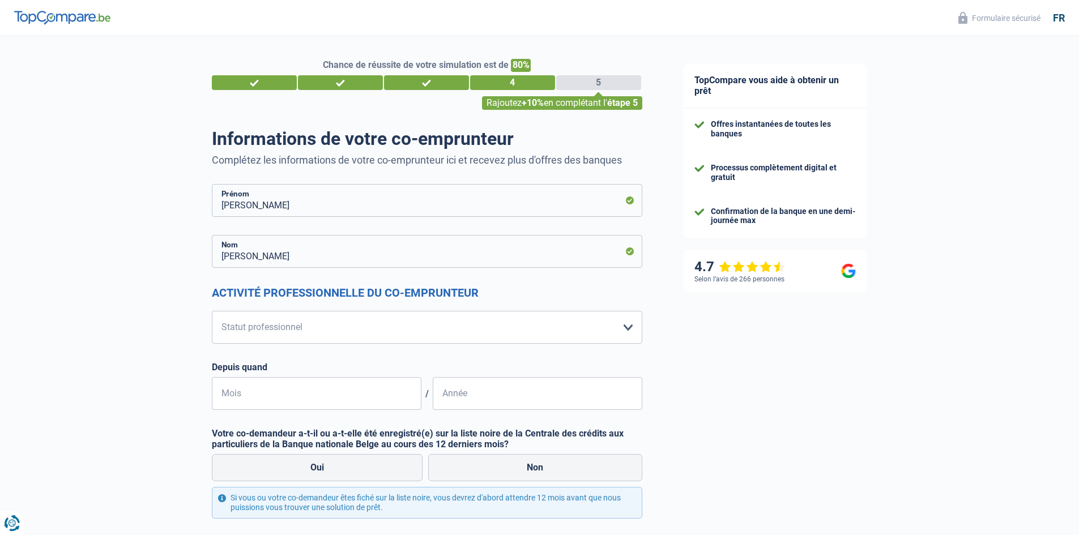
scroll to position [87, 0]
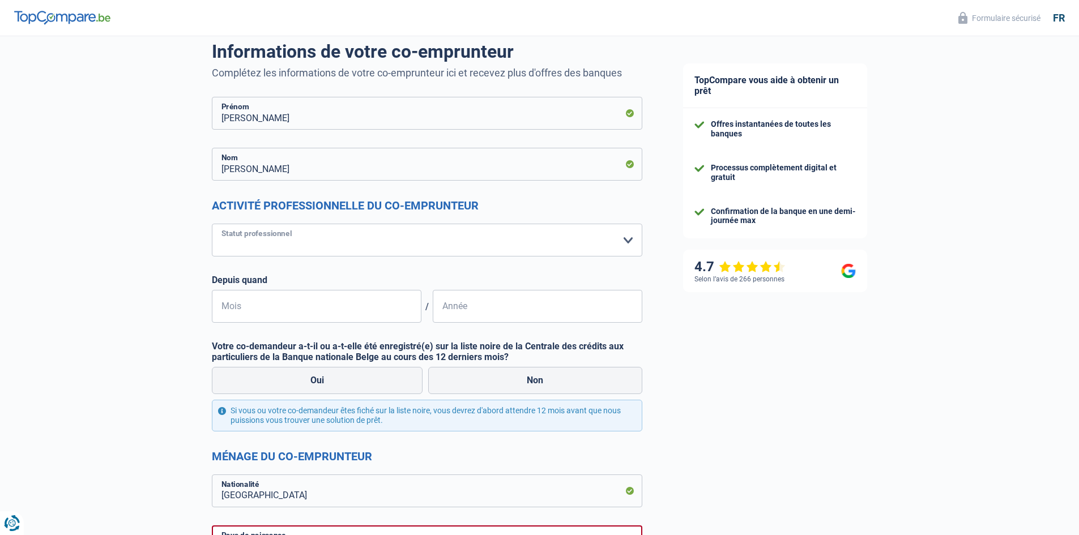
click at [630, 242] on select "Ouvrier Employé privé Employé public Invalide Indépendant Pensionné Chômeur Mut…" at bounding box center [427, 240] width 430 height 33
select select "housewife"
click at [212, 224] on select "Ouvrier Employé privé Employé public Invalide Indépendant Pensionné Chômeur Mut…" at bounding box center [427, 240] width 430 height 33
click at [380, 310] on input "Mois" at bounding box center [316, 306] width 209 height 33
type input "02"
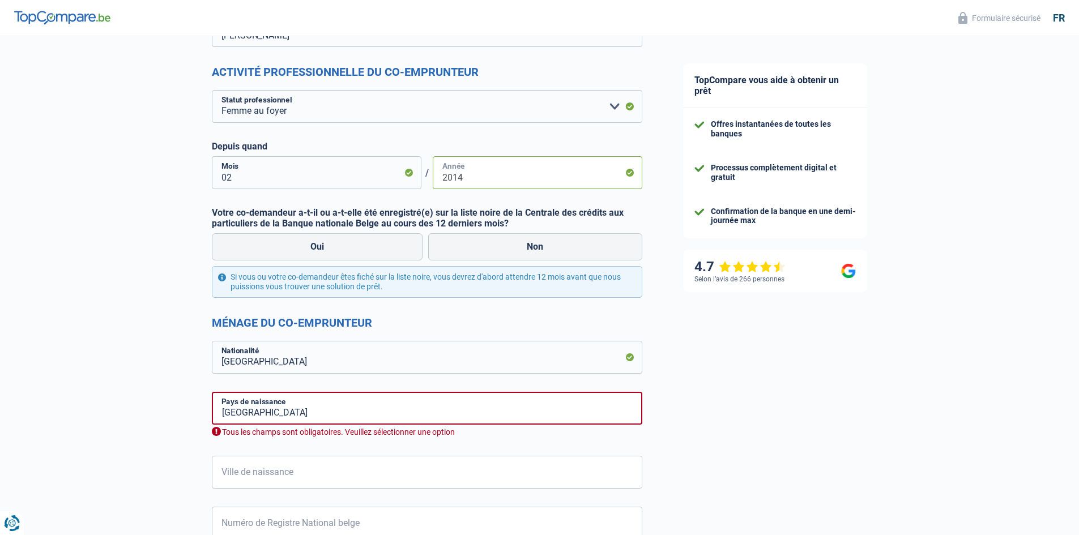
scroll to position [225, 0]
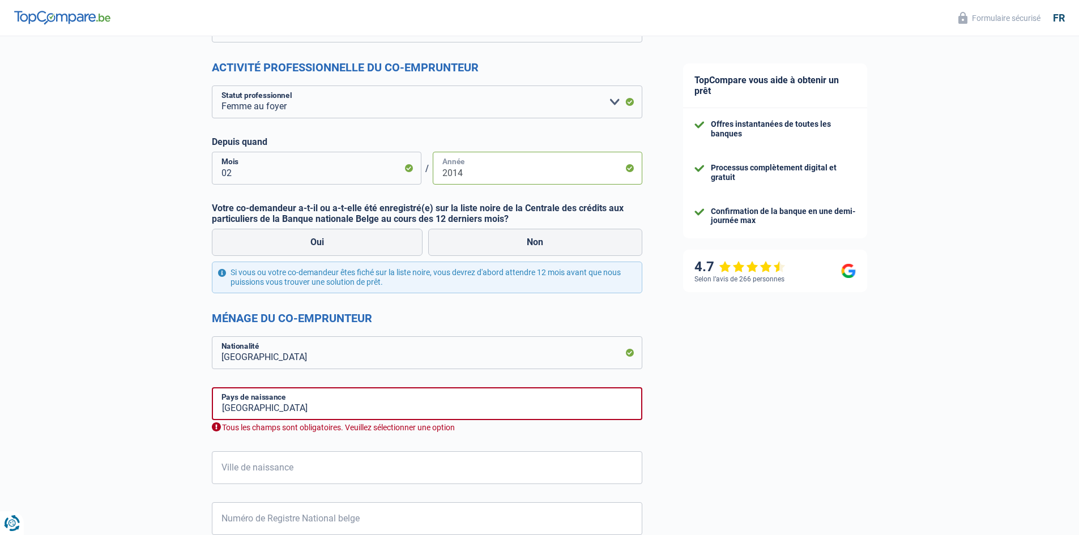
type input "2014"
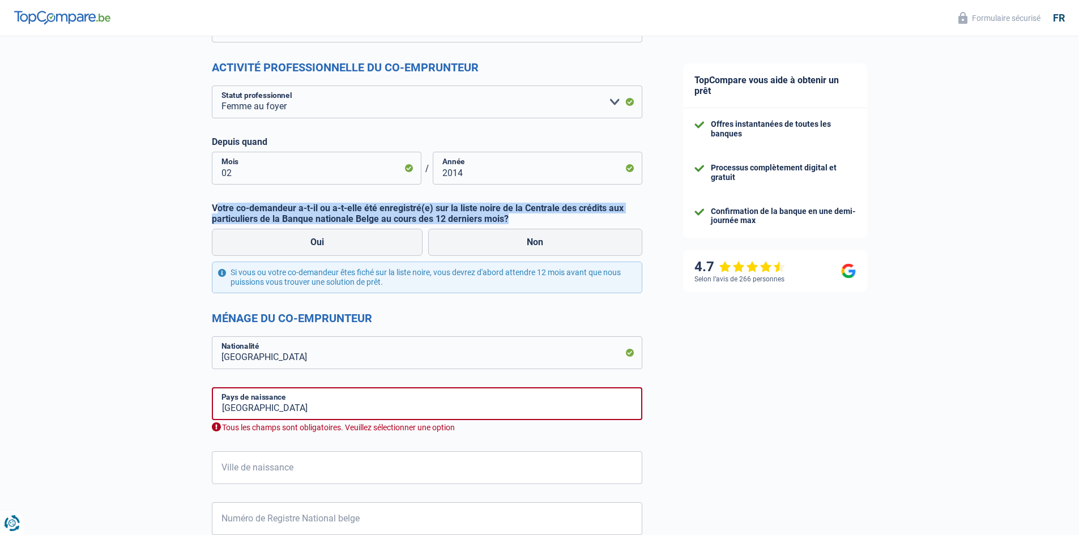
drag, startPoint x: 216, startPoint y: 207, endPoint x: 524, endPoint y: 215, distance: 308.1
click at [524, 215] on label "Votre co-demandeur a-t-il ou a-t-elle été enregistré(e) sur la liste noire de l…" at bounding box center [427, 214] width 430 height 22
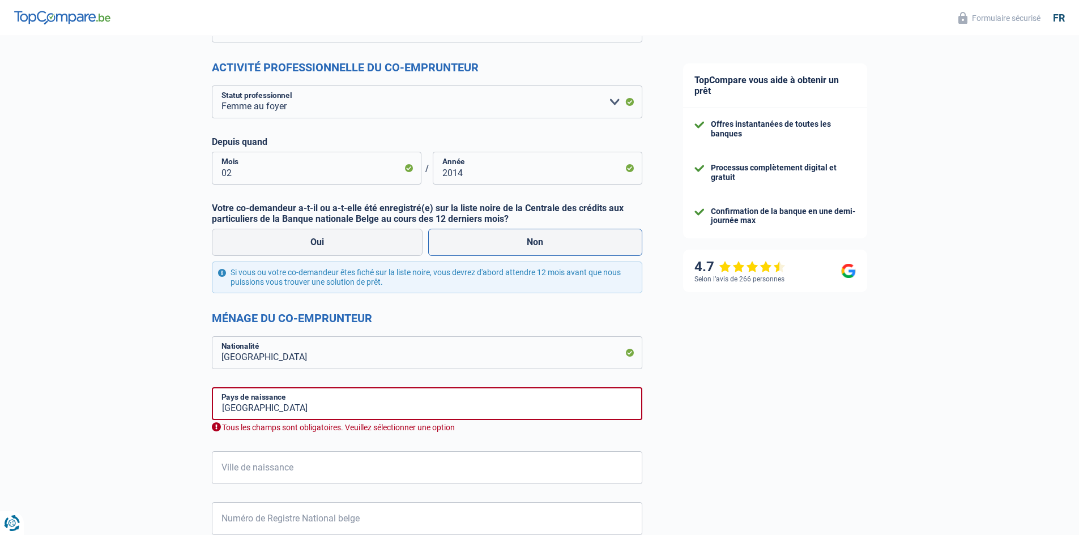
click at [539, 235] on label "Non" at bounding box center [535, 242] width 214 height 27
click at [539, 235] on input "Non" at bounding box center [535, 242] width 214 height 27
radio input "true"
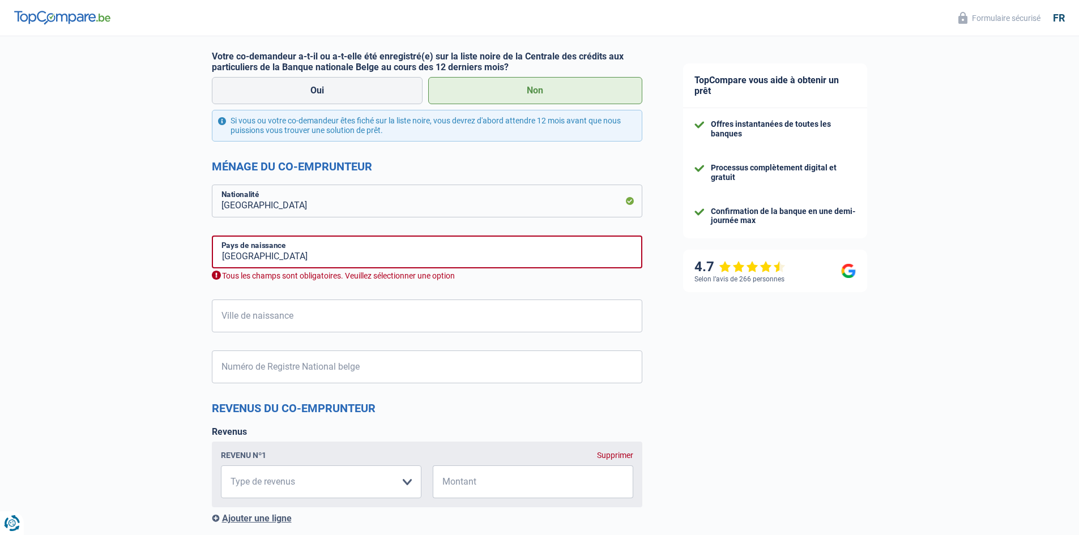
scroll to position [378, 0]
click at [483, 211] on input "[GEOGRAPHIC_DATA]" at bounding box center [427, 200] width 430 height 33
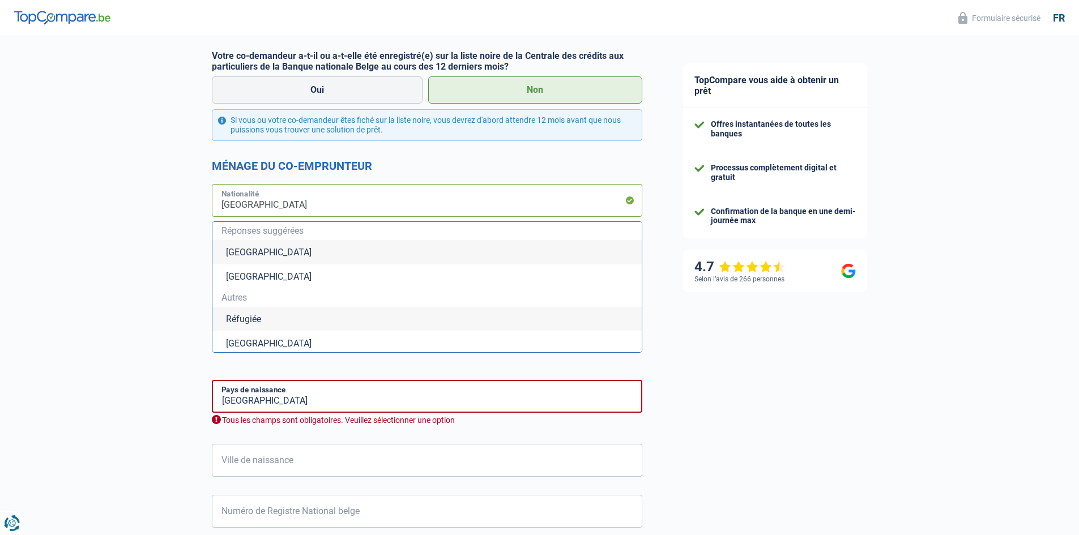
type input "Belgiqu"
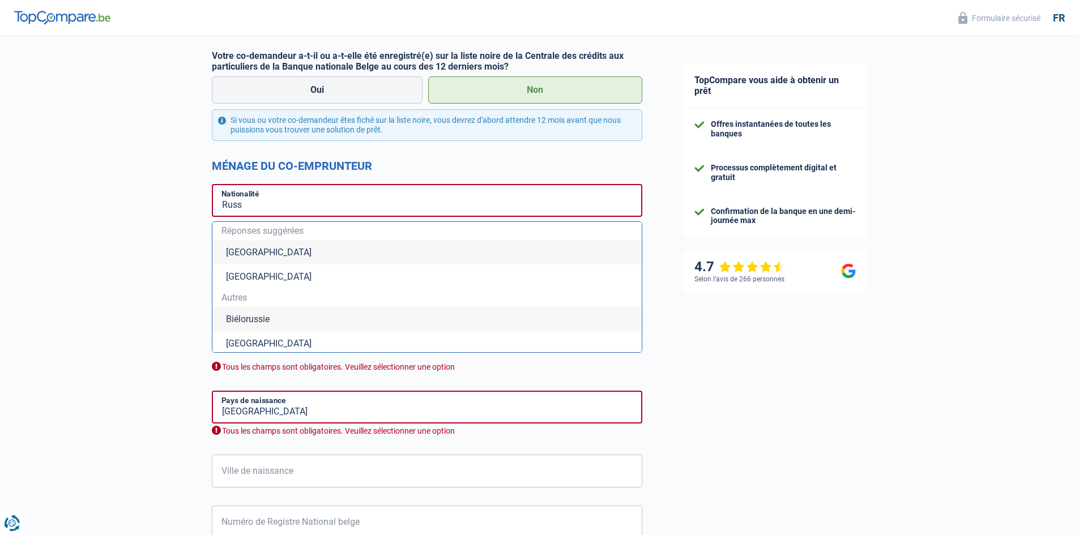
click at [277, 346] on li "[GEOGRAPHIC_DATA]" at bounding box center [426, 343] width 429 height 24
type input "[GEOGRAPHIC_DATA]"
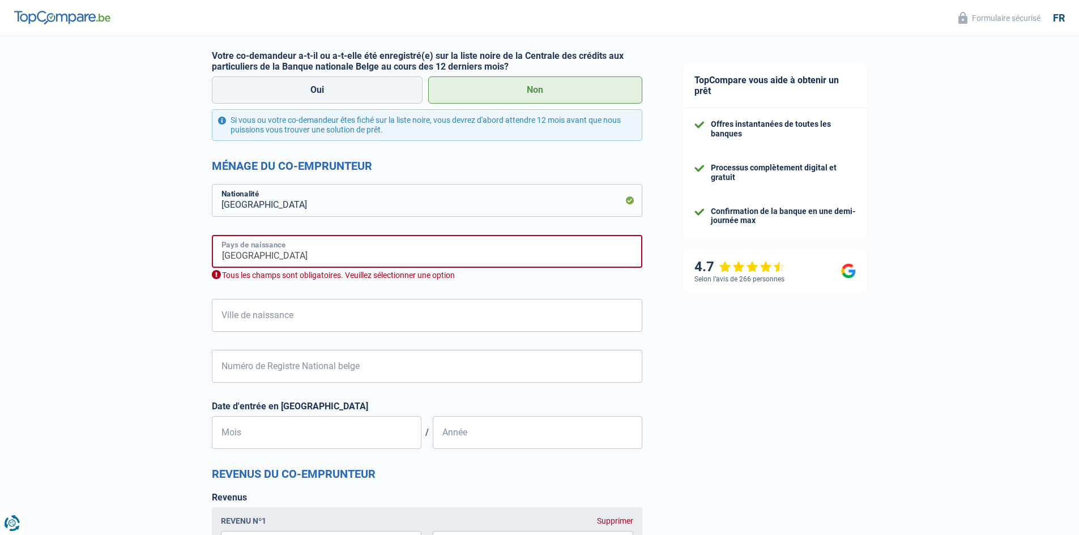
click at [337, 257] on input "[GEOGRAPHIC_DATA]" at bounding box center [427, 251] width 430 height 33
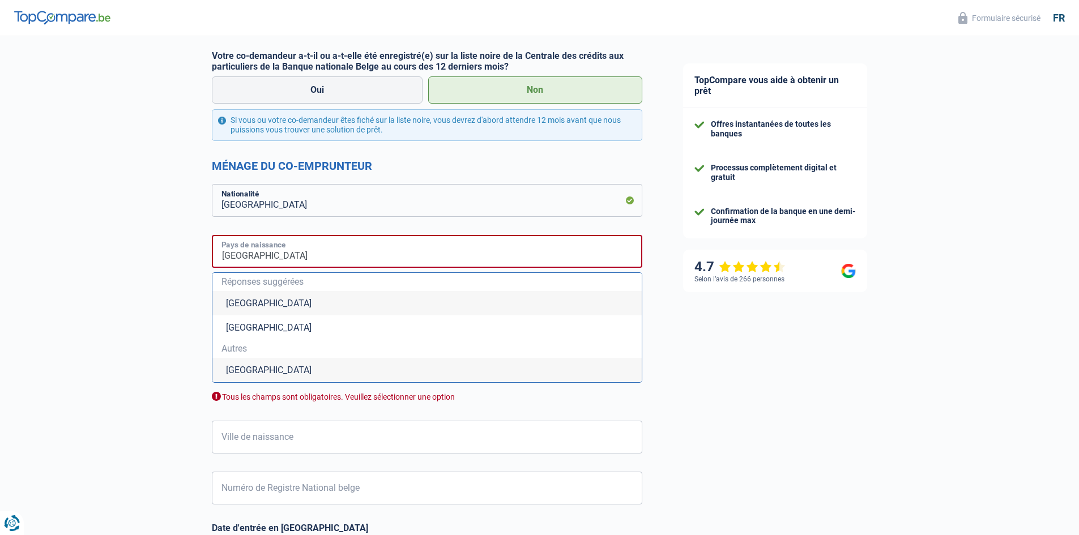
click at [337, 257] on input "[GEOGRAPHIC_DATA]" at bounding box center [427, 251] width 430 height 33
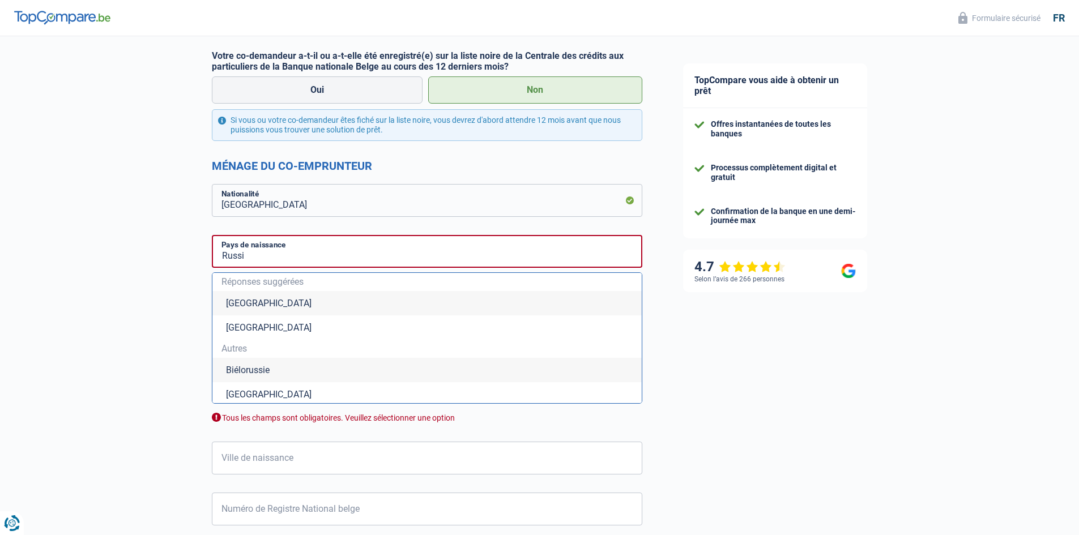
click at [258, 395] on li "[GEOGRAPHIC_DATA]" at bounding box center [426, 394] width 429 height 24
type input "[GEOGRAPHIC_DATA]"
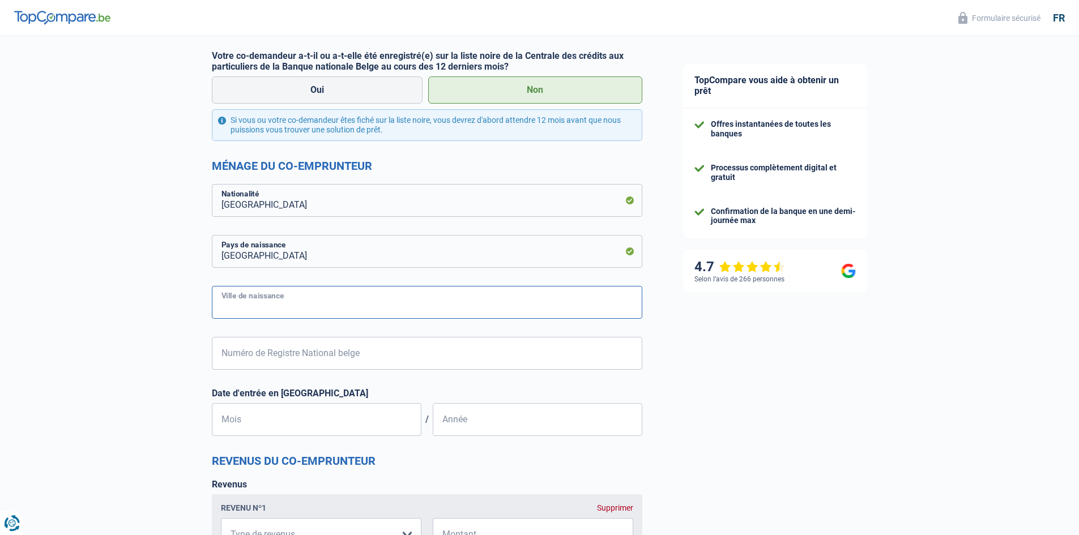
click at [311, 313] on input "Ville de naissance" at bounding box center [427, 302] width 430 height 33
type input "Oufa"
click at [362, 351] on input "Numéro de Registre National belge" at bounding box center [427, 353] width 430 height 33
click at [332, 356] on input "Numéro de Registre National belge" at bounding box center [427, 353] width 430 height 33
type input "78.09.27-564.36"
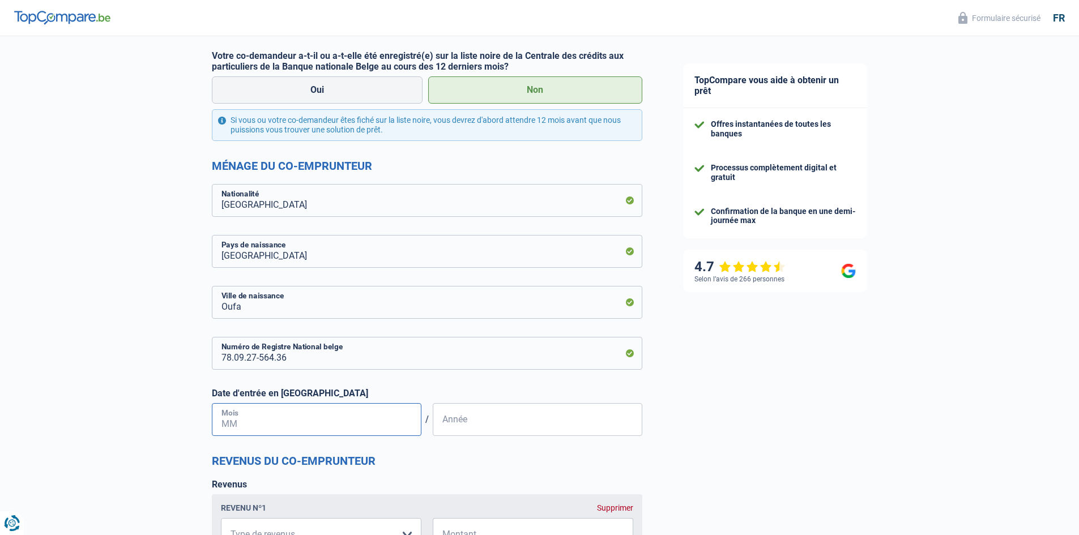
click at [347, 431] on input "Mois" at bounding box center [316, 419] width 209 height 33
type input "02"
type input "2021"
click at [701, 458] on div "TopCompare vous aide à obtenir un prêt Offres instantanées de toutes les banque…" at bounding box center [870, 281] width 417 height 1244
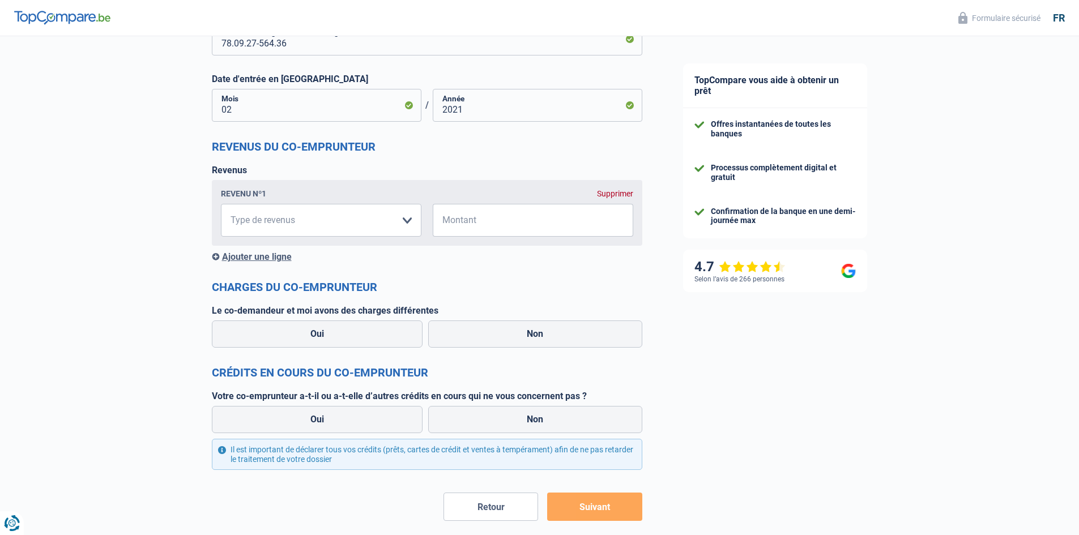
scroll to position [692, 0]
click at [408, 223] on select "Allocation d'handicap Allocations chômage Allocations familiales Chèques repas …" at bounding box center [321, 219] width 200 height 33
click at [618, 193] on div "Supprimer" at bounding box center [615, 193] width 36 height 9
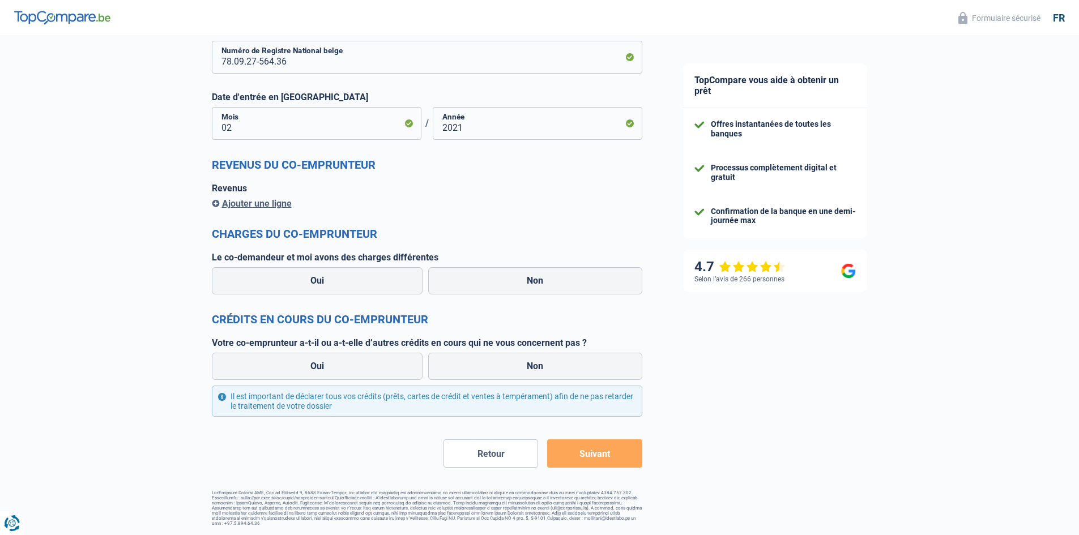
scroll to position [673, 0]
click at [493, 282] on label "Non" at bounding box center [535, 281] width 214 height 27
click at [493, 282] on input "Non" at bounding box center [535, 281] width 214 height 27
radio input "true"
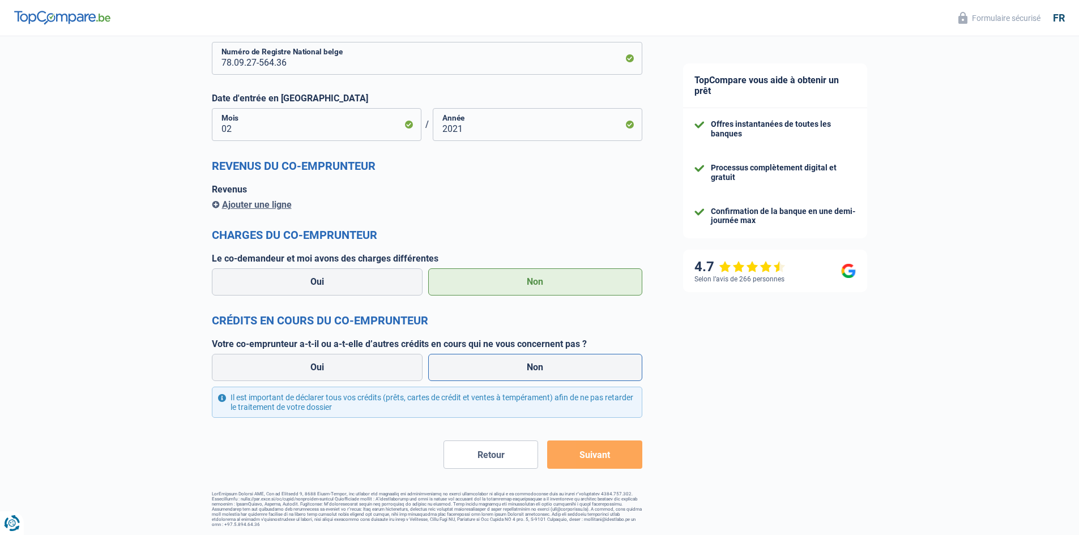
click at [537, 362] on label "Non" at bounding box center [535, 367] width 214 height 27
click at [537, 362] on input "Non" at bounding box center [535, 367] width 214 height 27
radio input "true"
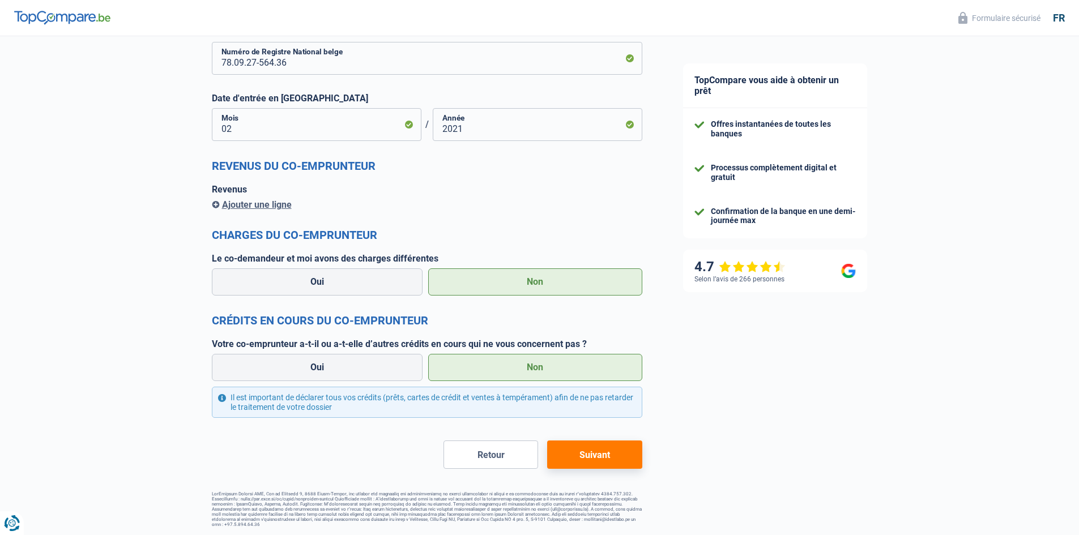
click at [590, 454] on button "Suivant" at bounding box center [594, 454] width 95 height 28
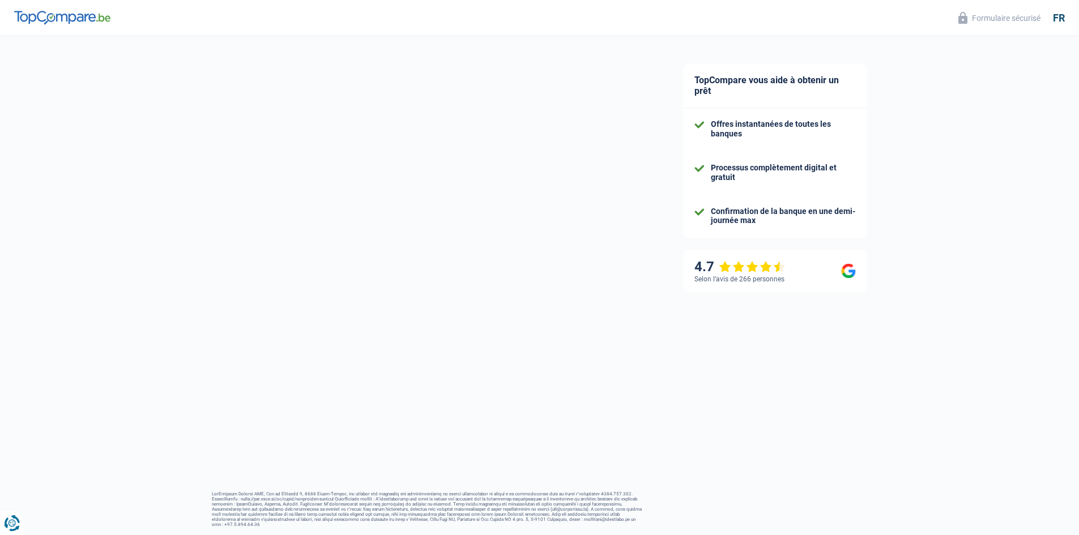
scroll to position [1, 0]
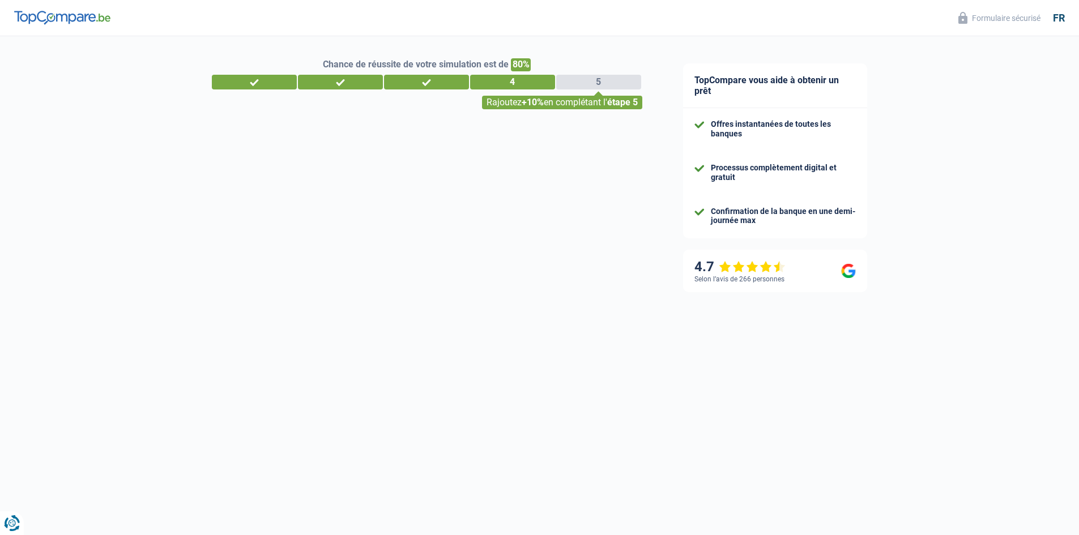
select select "renovation"
select select "120"
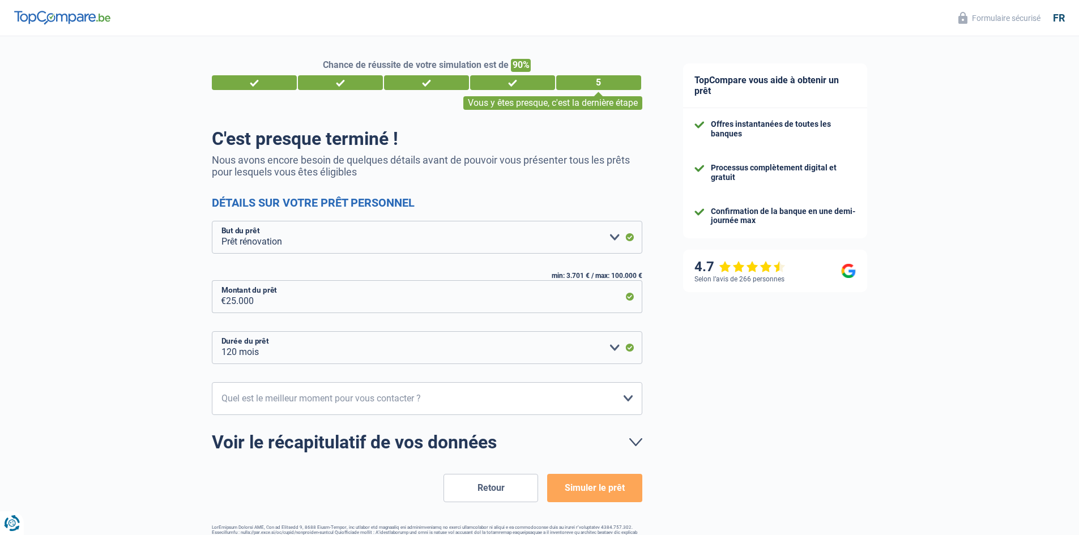
scroll to position [34, 0]
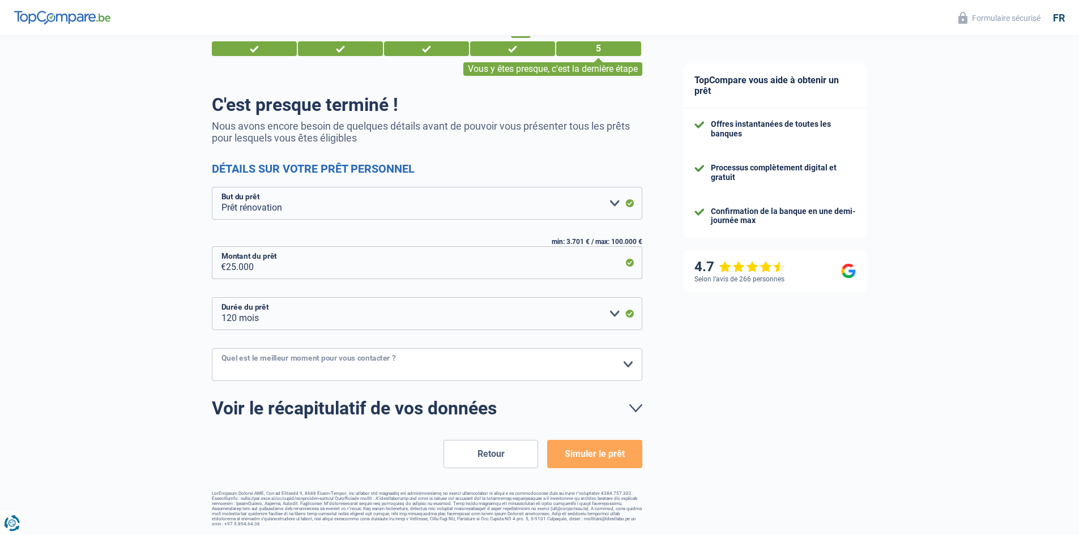
click at [403, 364] on select "10h-12h 12h-14h 14h-16h 16h-18h Veuillez sélectionner une option" at bounding box center [427, 364] width 430 height 33
click at [720, 386] on div "TopCompare vous aide à obtenir un prêt Offres instantanées de toutes les banque…" at bounding box center [870, 268] width 417 height 533
click at [615, 365] on select "10h-12h 12h-14h 14h-16h 16h-18h Veuillez sélectionner une option" at bounding box center [427, 364] width 430 height 33
select select "10-12"
click at [212, 349] on select "10h-12h 12h-14h 14h-16h 16h-18h Veuillez sélectionner une option" at bounding box center [427, 364] width 430 height 33
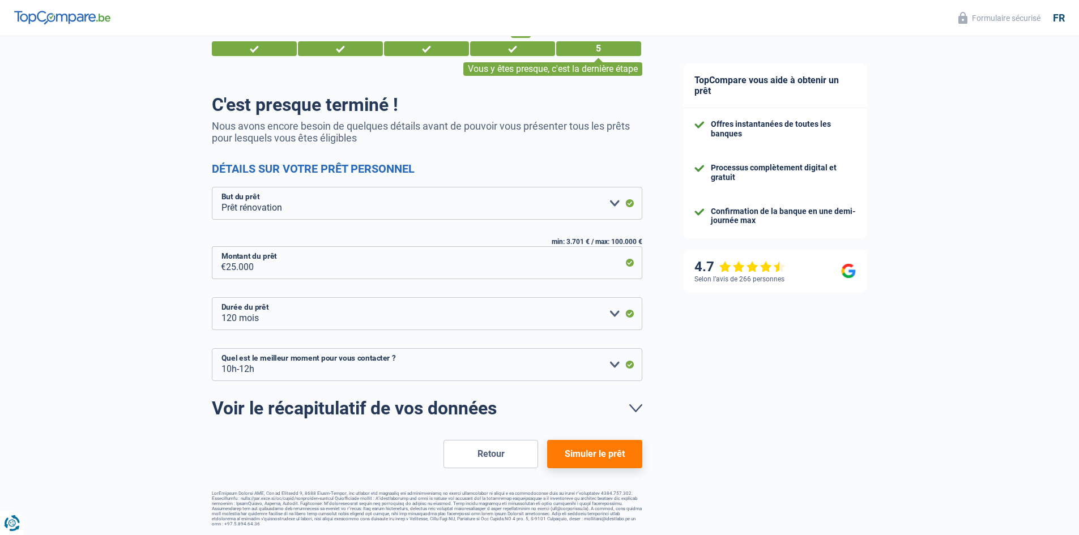
click at [705, 375] on div "TopCompare vous aide à obtenir un prêt Offres instantanées de toutes les banque…" at bounding box center [870, 268] width 417 height 533
click at [611, 448] on button "Simuler le prêt" at bounding box center [594, 454] width 95 height 28
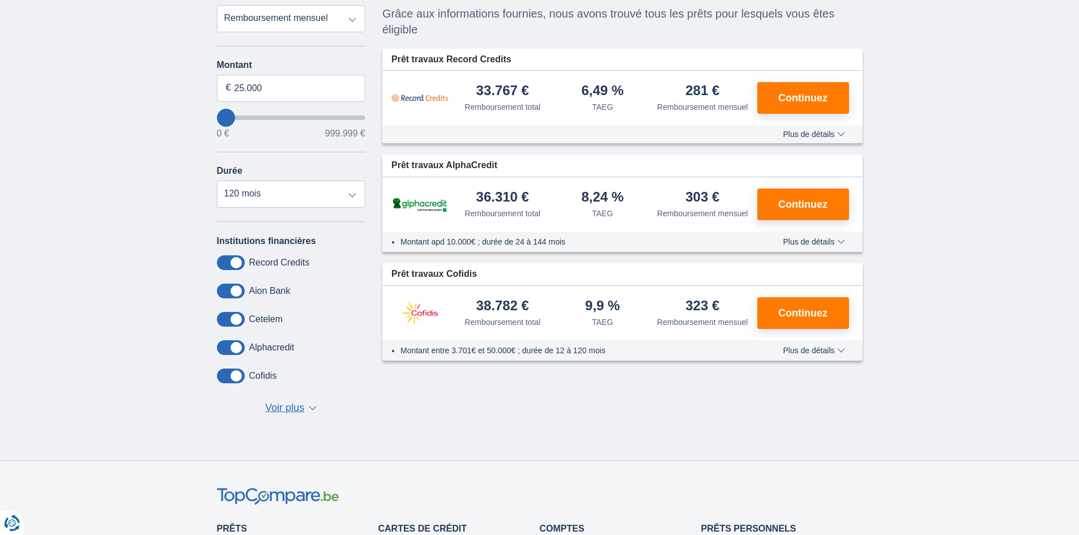
scroll to position [127, 0]
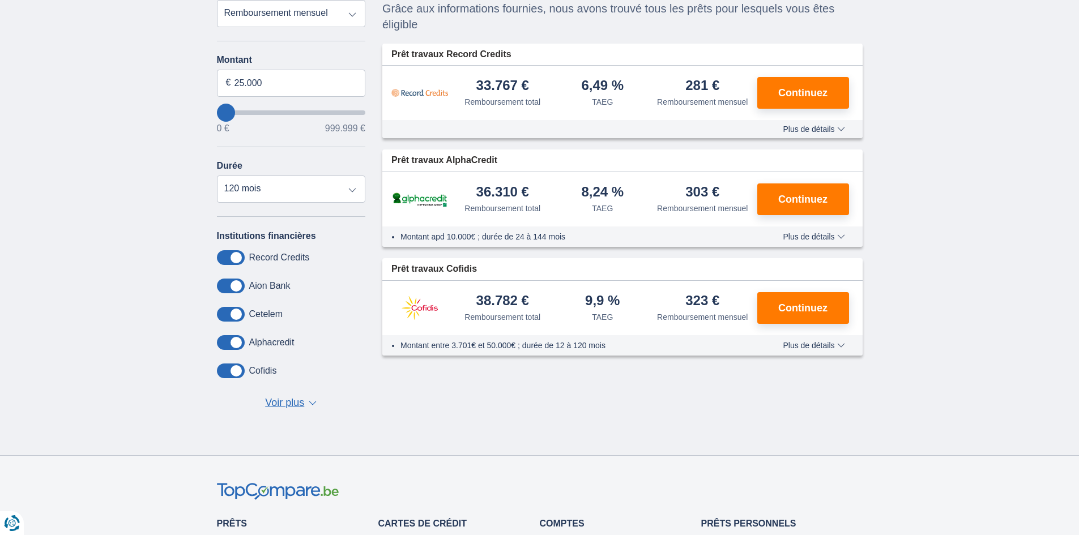
click at [298, 399] on span "Voir plus" at bounding box center [284, 403] width 39 height 15
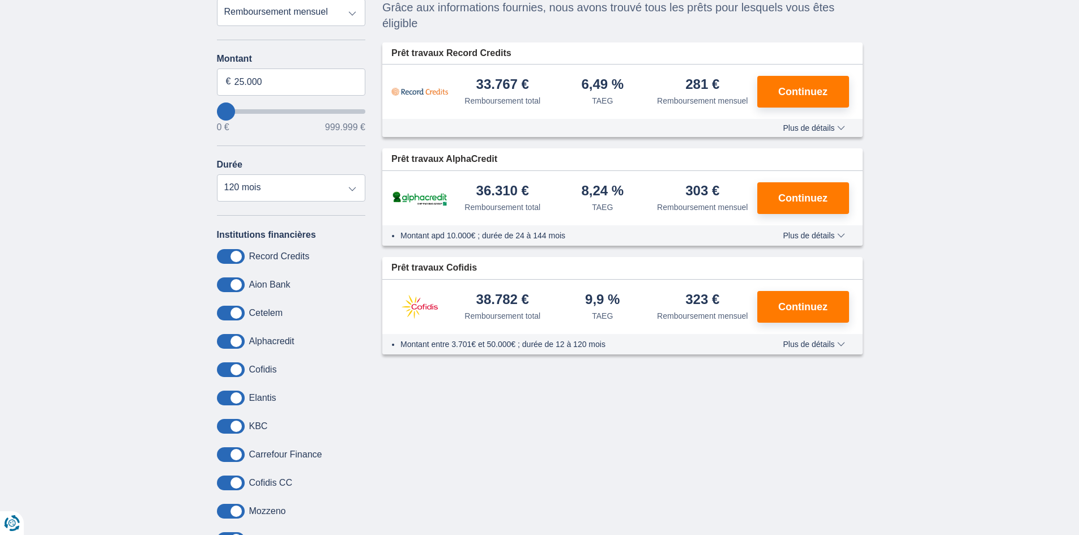
scroll to position [0, 0]
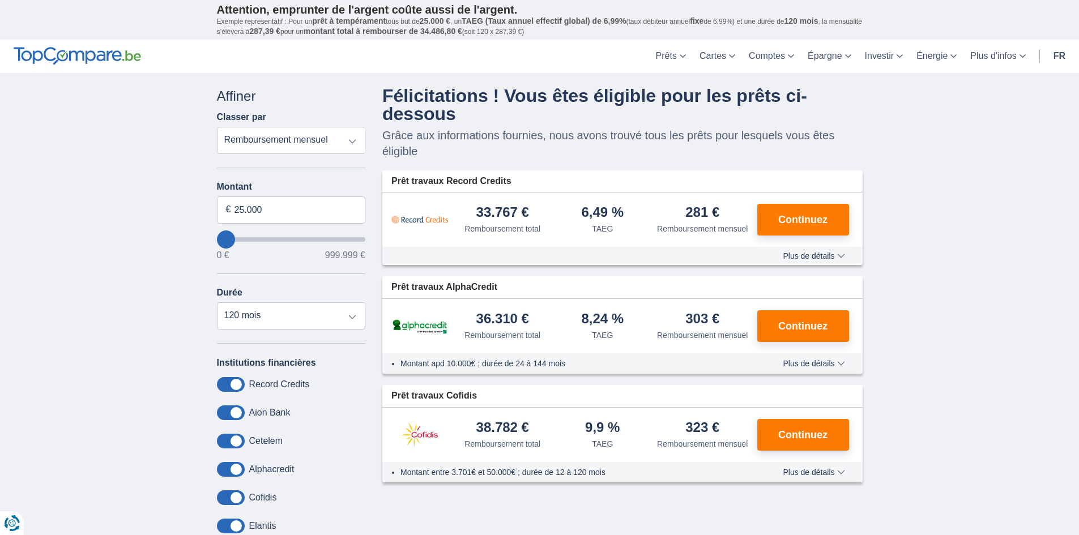
drag, startPoint x: 444, startPoint y: 152, endPoint x: 382, endPoint y: 138, distance: 63.9
click at [382, 138] on div "Aucun prêt n'est disponible pour votre requête en raison des filtres sélectionn…" at bounding box center [622, 285] width 497 height 396
click at [484, 157] on p "Grâce aux informations fournies, nous avons trouvé tous les prêts pour lesquels…" at bounding box center [622, 143] width 480 height 32
drag, startPoint x: 634, startPoint y: 218, endPoint x: 580, endPoint y: 211, distance: 54.9
click at [580, 211] on div "6,49 % TAEG" at bounding box center [603, 220] width 100 height 29
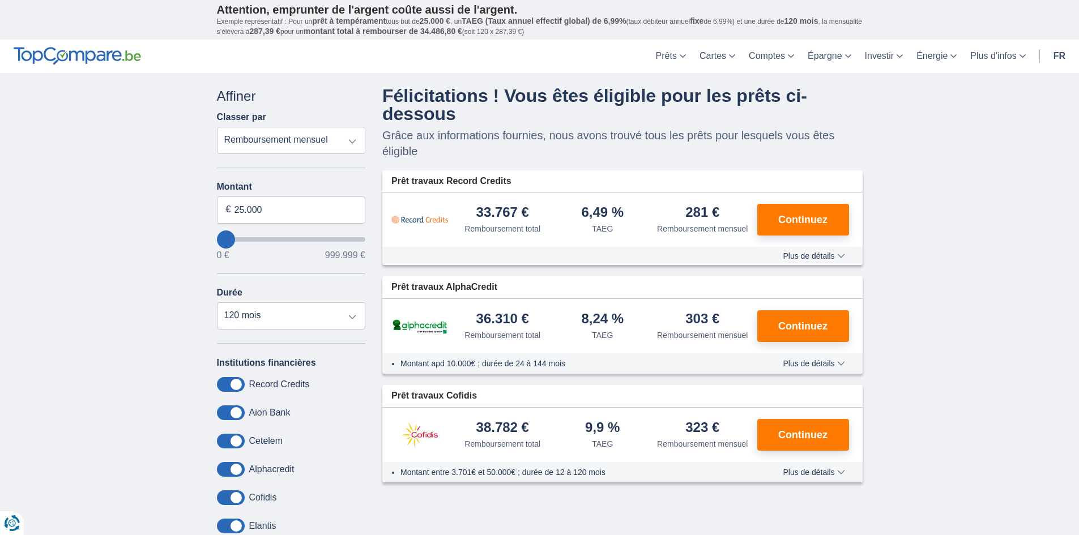
drag, startPoint x: 635, startPoint y: 322, endPoint x: 585, endPoint y: 320, distance: 49.9
click at [585, 320] on div "8,24 % TAEG" at bounding box center [603, 326] width 100 height 29
drag, startPoint x: 630, startPoint y: 425, endPoint x: 581, endPoint y: 427, distance: 48.7
click at [581, 427] on div "9,9 % TAEG" at bounding box center [603, 435] width 100 height 29
click at [808, 266] on div "Prêt travaux Record Credits 33.767 € Remboursement total TAEG" at bounding box center [622, 326] width 480 height 313
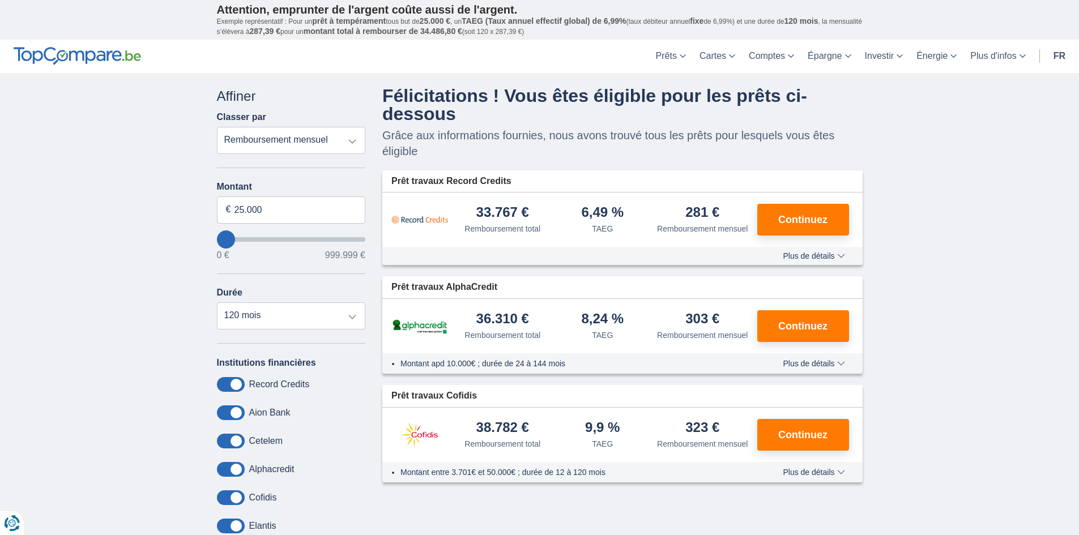
click at [801, 259] on span "Plus de détails" at bounding box center [813, 256] width 62 height 8
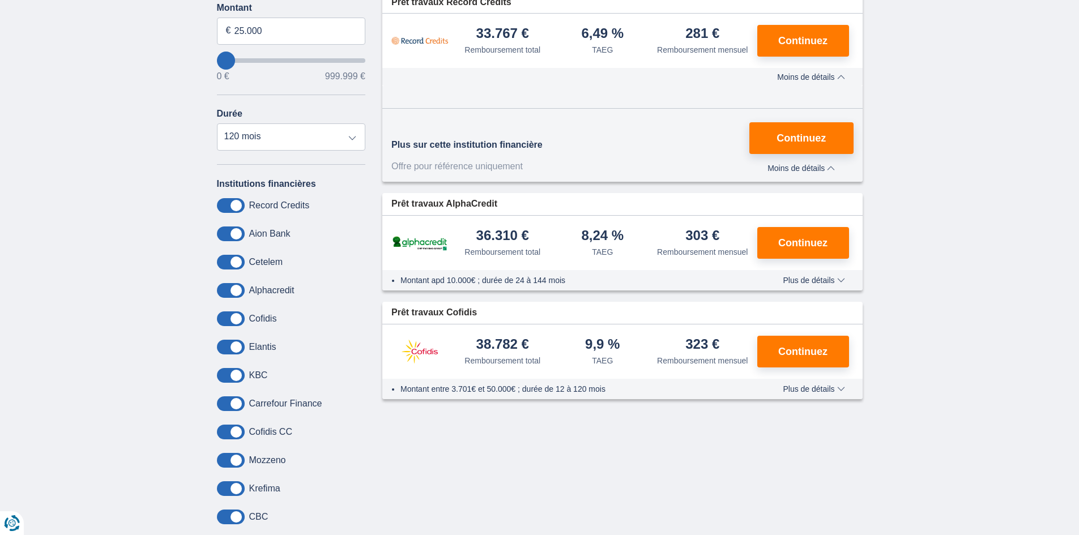
scroll to position [179, 0]
click at [818, 280] on span "Plus de détails" at bounding box center [813, 280] width 62 height 8
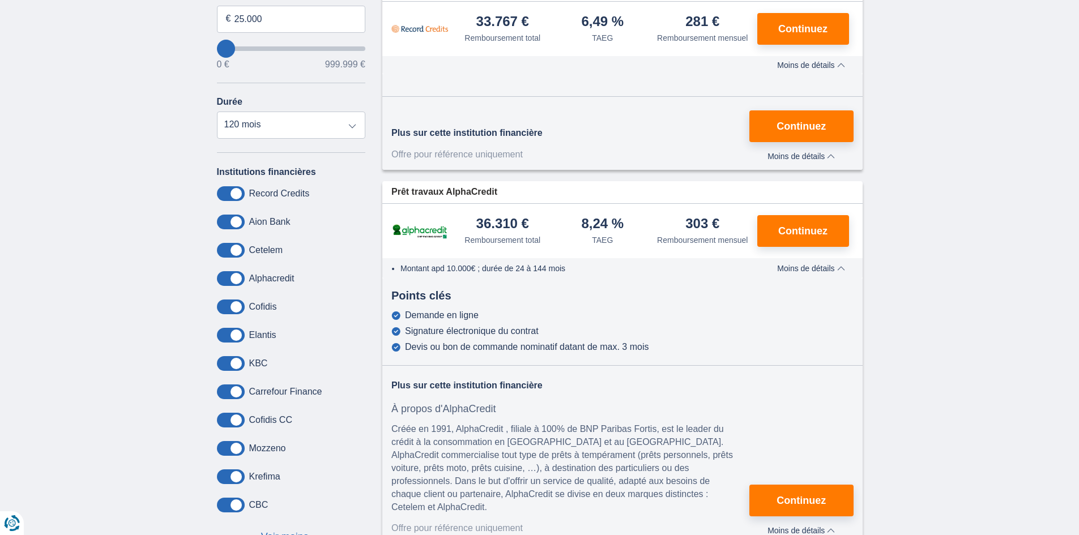
scroll to position [191, 0]
click at [814, 267] on span "Moins de détails" at bounding box center [810, 268] width 67 height 8
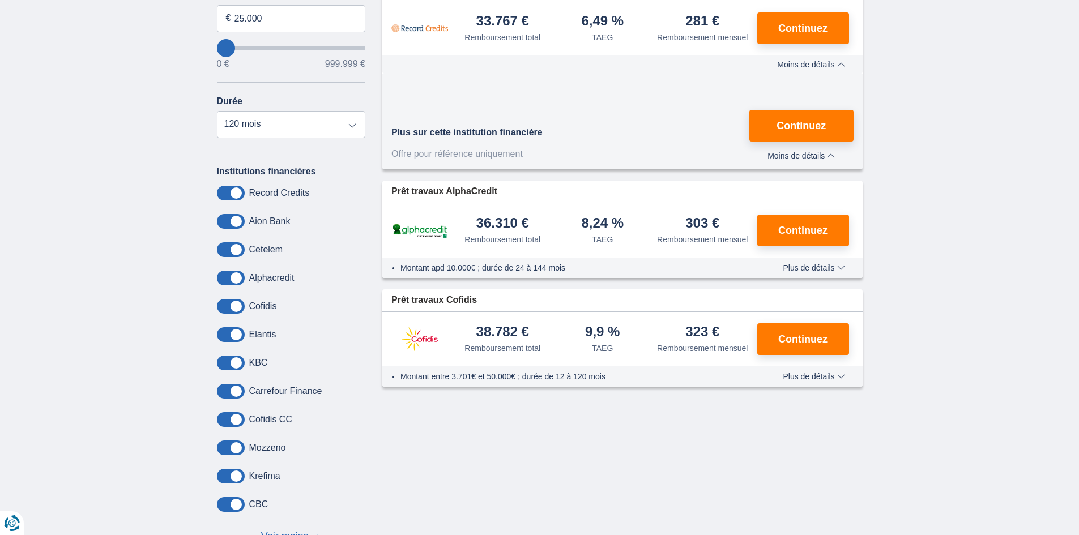
click at [822, 373] on span "Plus de détails" at bounding box center [813, 377] width 62 height 8
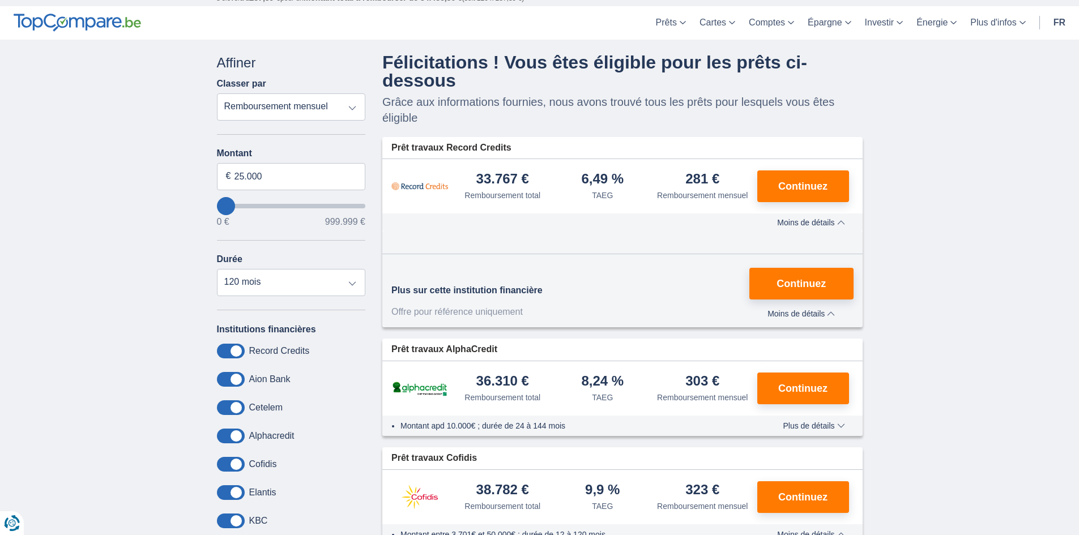
scroll to position [33, 0]
click at [798, 198] on button "Continuez" at bounding box center [803, 187] width 92 height 32
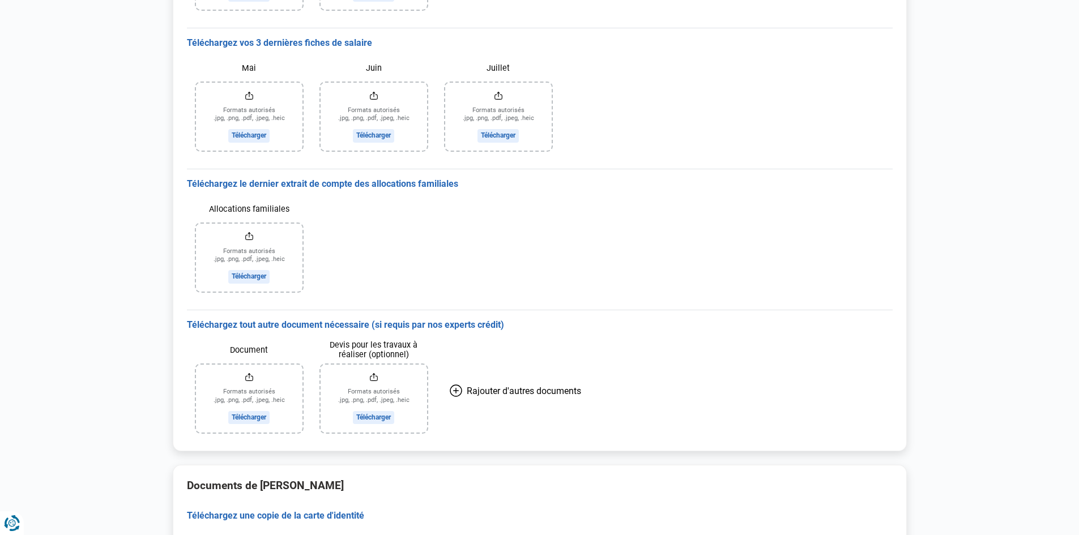
scroll to position [281, 0]
drag, startPoint x: 192, startPoint y: 182, endPoint x: 440, endPoint y: 183, distance: 248.6
click at [440, 183] on h3 "Téléchargez le dernier extrait de compte des allocations familiales" at bounding box center [539, 184] width 705 height 12
drag, startPoint x: 205, startPoint y: 330, endPoint x: 511, endPoint y: 319, distance: 306.0
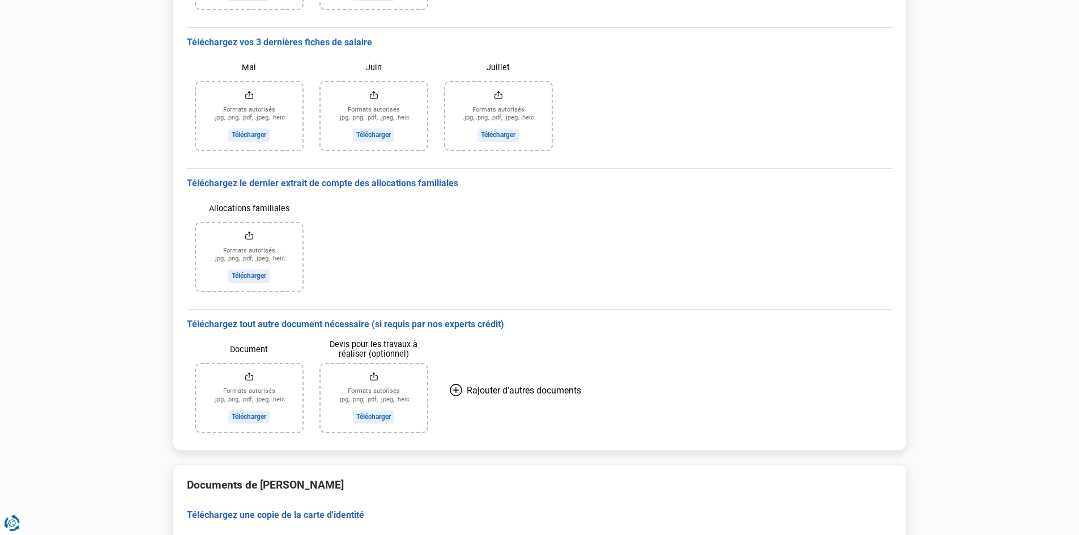
click at [511, 319] on div "Téléchargez tout autre document nécessaire (si requis par nos experts crédit) D…" at bounding box center [539, 379] width 705 height 141
click at [511, 319] on h3 "Téléchargez tout autre document nécessaire (si requis par nos experts crédit)" at bounding box center [539, 325] width 705 height 12
drag, startPoint x: 193, startPoint y: 324, endPoint x: 497, endPoint y: 319, distance: 304.7
click at [497, 319] on h3 "Téléchargez tout autre document nécessaire (si requis par nos experts crédit)" at bounding box center [539, 325] width 705 height 12
click at [590, 335] on div "Document Formats autorisés .jpg, .png, .pdf, .jpeg, .heic Télécharger Devis pou…" at bounding box center [539, 386] width 705 height 110
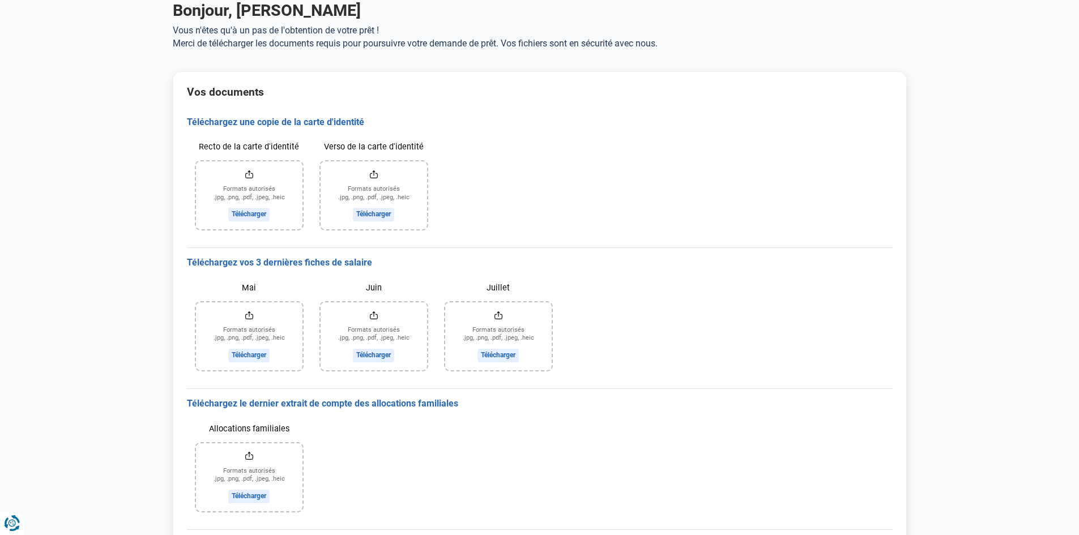
scroll to position [0, 0]
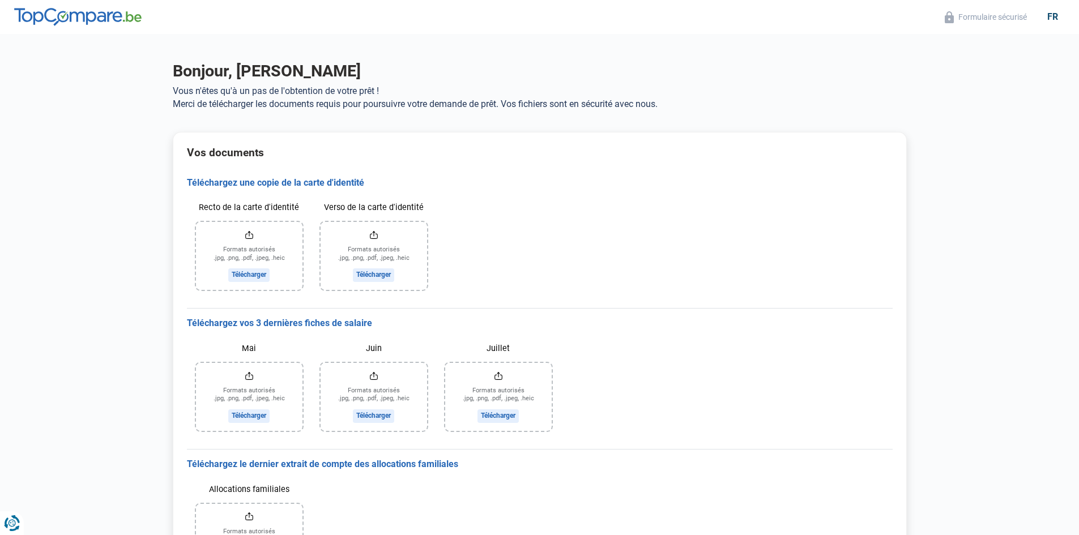
click at [253, 273] on input "Recto de la carte d'identité" at bounding box center [249, 256] width 106 height 68
